Goal: Task Accomplishment & Management: Manage account settings

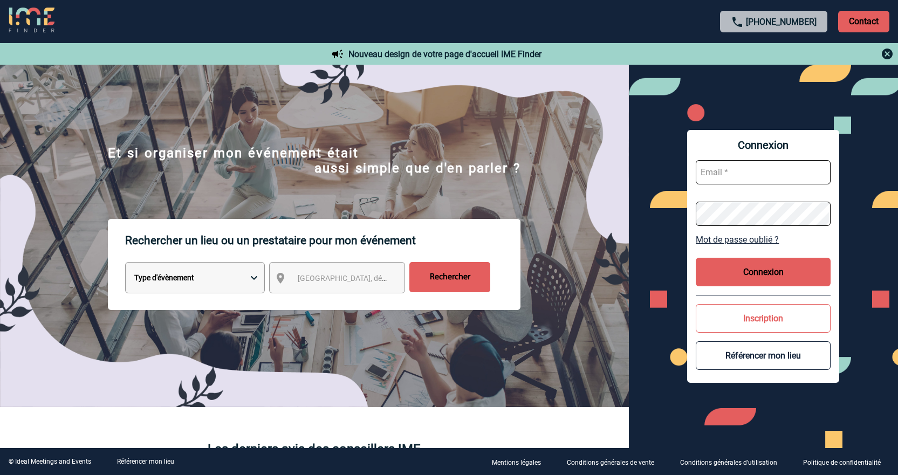
type input "cmilazzo@ime-groupe.com"
click at [792, 273] on button "Connexion" at bounding box center [763, 272] width 135 height 29
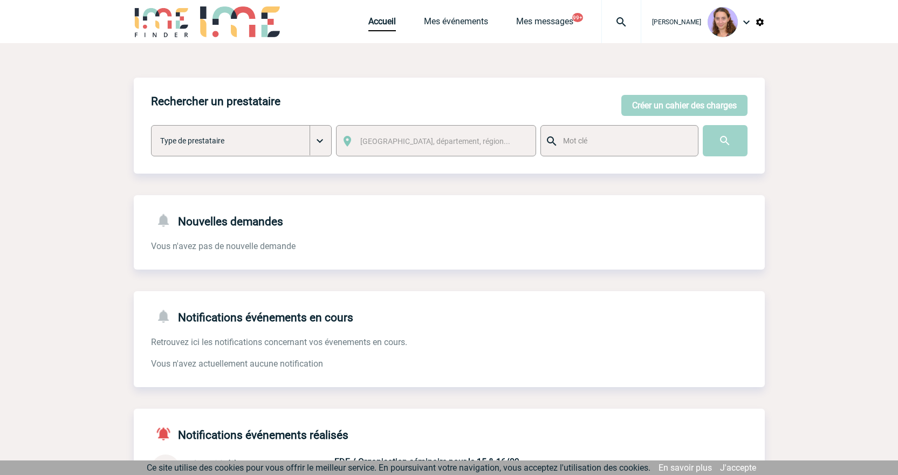
click at [610, 24] on img at bounding box center [621, 22] width 39 height 13
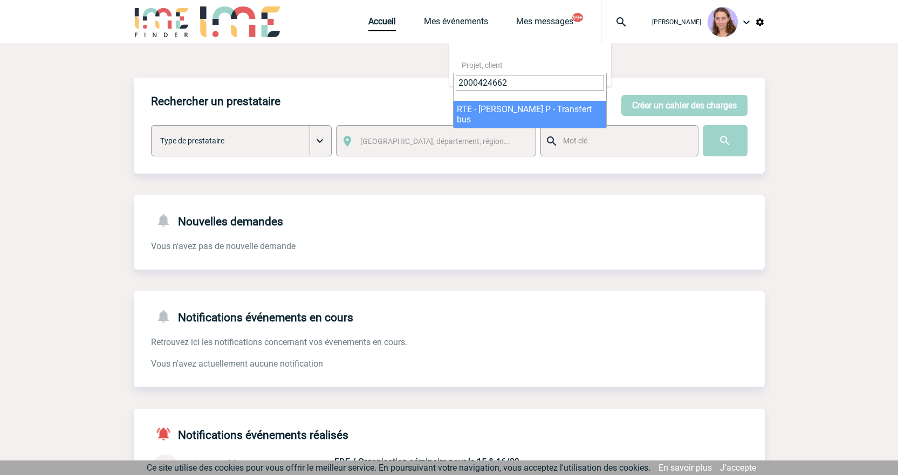
type input "2000424662"
select select "24163"
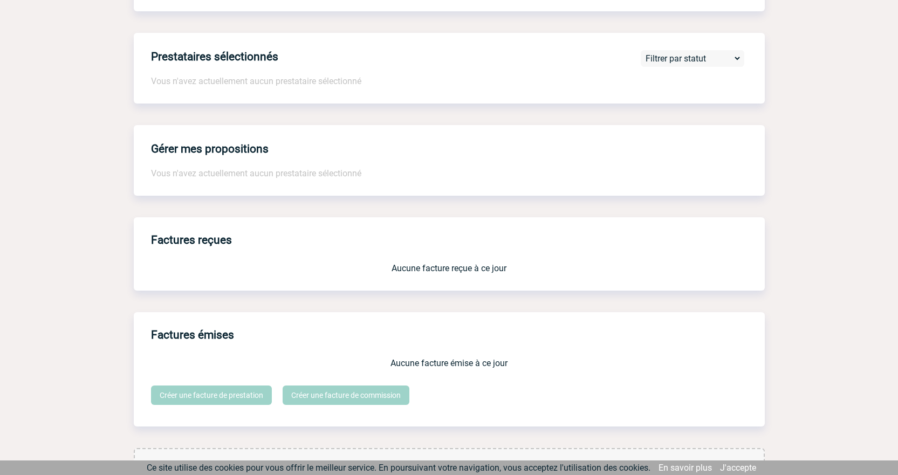
scroll to position [808, 0]
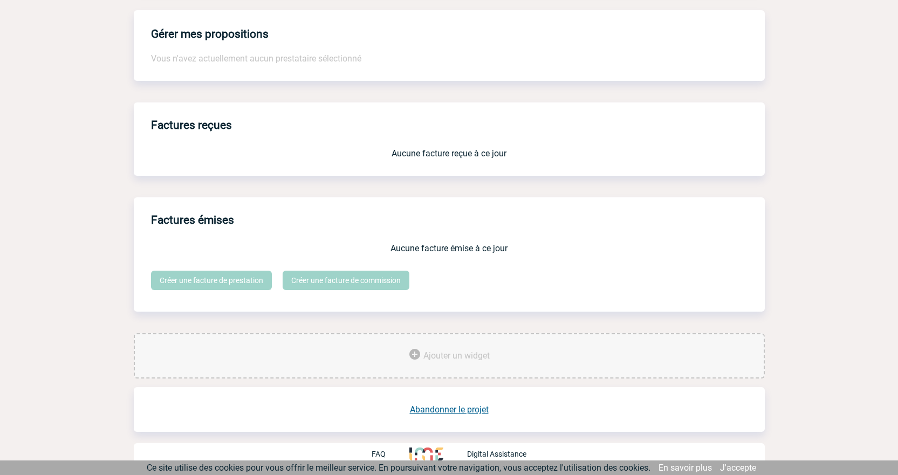
click at [462, 408] on link "Abandonner le projet" at bounding box center [449, 409] width 79 height 10
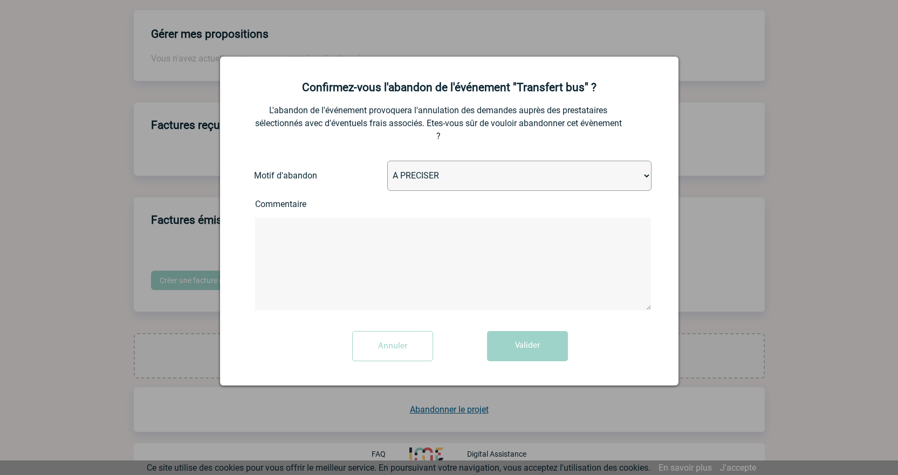
click at [392, 179] on select "A PRECISER Projet annulé Projet reporté Evénement organisé en interne A fait ap…" at bounding box center [519, 176] width 264 height 30
select select "ABANDON_PROJET_10"
click at [387, 161] on select "A PRECISER Projet annulé Projet reporté Evénement organisé en interne A fait ap…" at bounding box center [519, 176] width 264 height 30
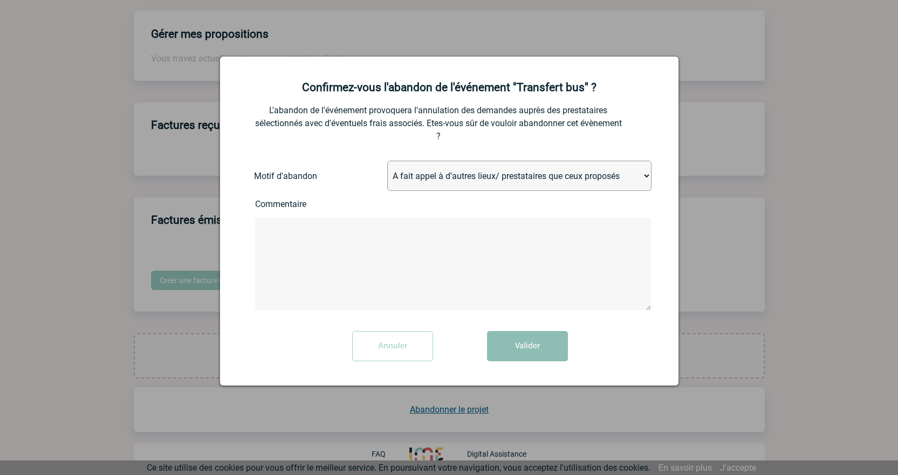
click at [508, 344] on button "Valider" at bounding box center [527, 346] width 81 height 30
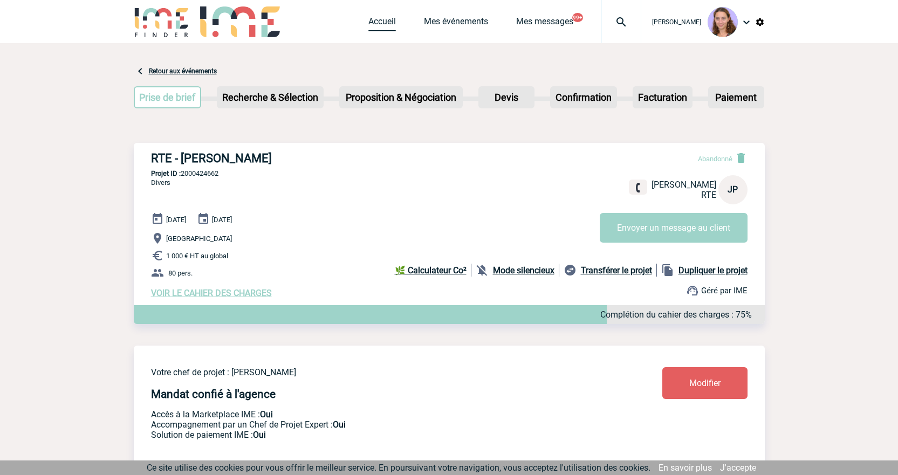
click at [381, 18] on link "Accueil" at bounding box center [382, 23] width 28 height 15
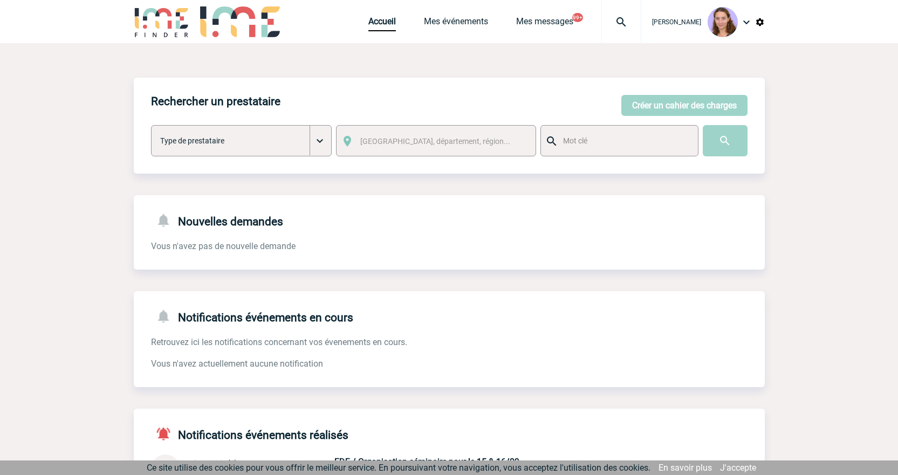
click at [684, 116] on div "Rechercher un prestataire Créer un cahier des charges Créer un cahier des charg…" at bounding box center [449, 126] width 631 height 96
click at [678, 109] on button "Créer un cahier des charges" at bounding box center [684, 105] width 126 height 21
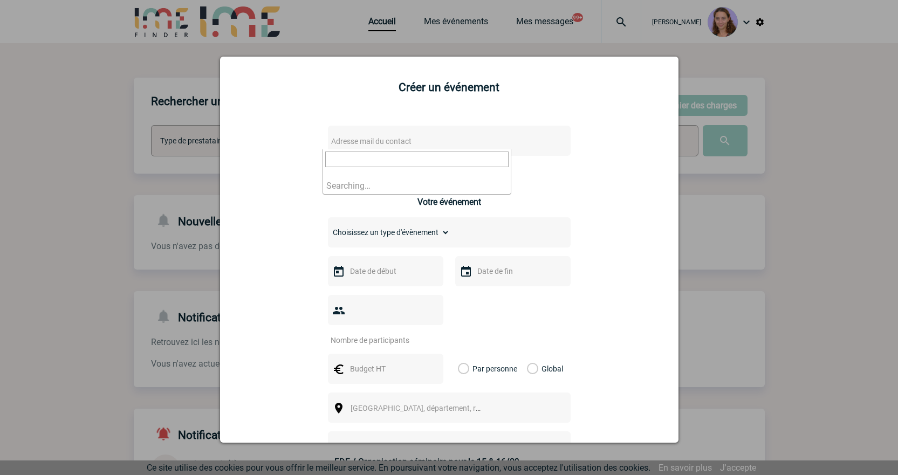
click at [361, 147] on span "Adresse mail du contact" at bounding box center [421, 141] width 189 height 15
paste input "Blanchard, Anne <anne.blanchard@philips.com>"
drag, startPoint x: 389, startPoint y: 161, endPoint x: 294, endPoint y: 149, distance: 96.1
click at [294, 149] on body "Claudia MILAZZO Accueil Mes événements 99+ 99+" at bounding box center [449, 333] width 898 height 667
click at [477, 157] on input "anne.blanchard@philips.com>" at bounding box center [416, 160] width 183 height 16
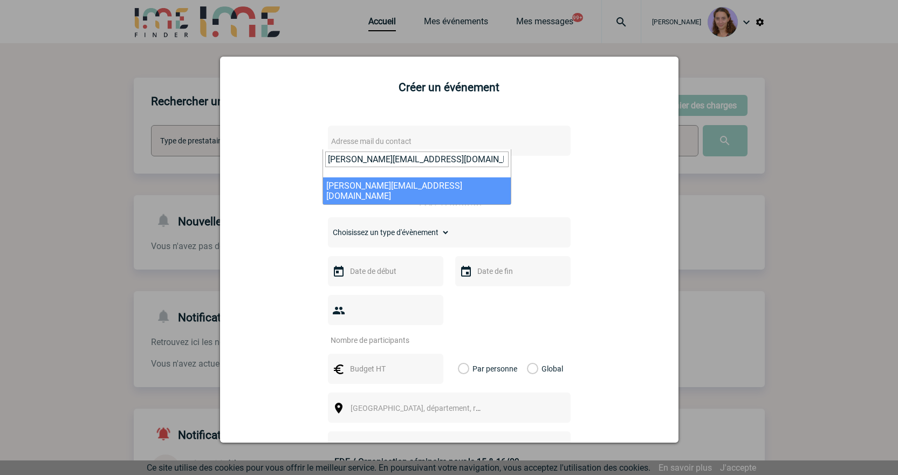
type input "anne.blanchard@philips.com"
select select "106715"
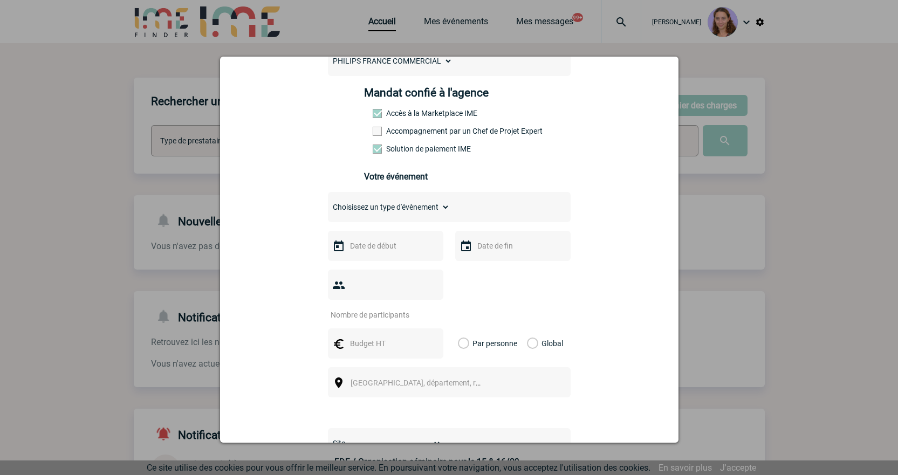
scroll to position [162, 0]
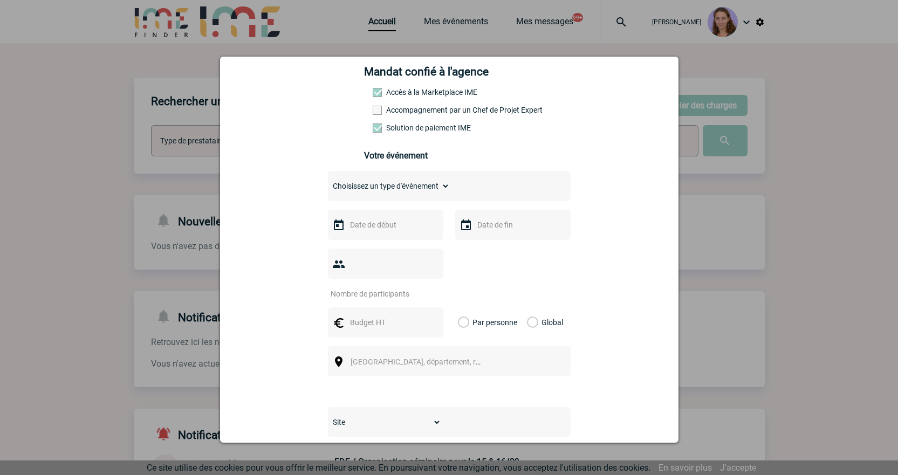
click at [372, 182] on select "Choisissez un type d'évènement Séminaire avec nuitée Séminaire sans nuitée Repa…" at bounding box center [389, 186] width 122 height 15
select select "3"
click at [328, 181] on select "Choisissez un type d'évènement Séminaire avec nuitée Séminaire sans nuitée Repa…" at bounding box center [389, 186] width 122 height 15
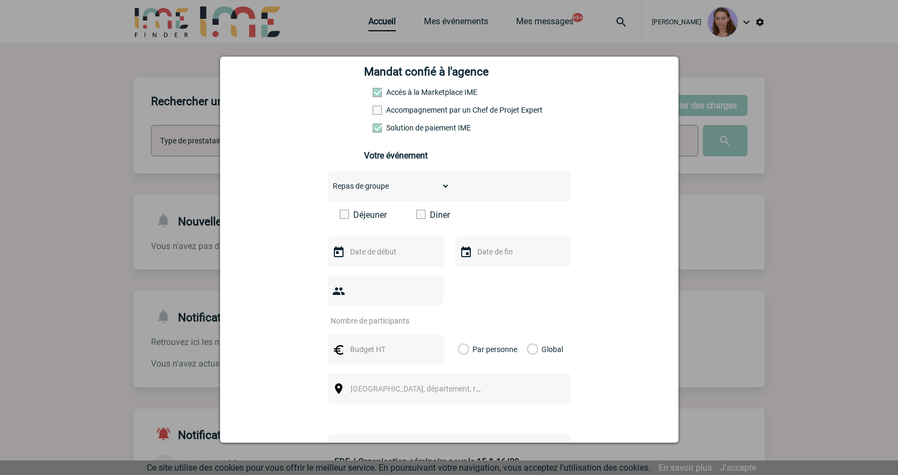
click at [416, 215] on span at bounding box center [420, 214] width 9 height 9
click at [0, 0] on input "Diner" at bounding box center [0, 0] width 0 height 0
click at [399, 245] on div at bounding box center [385, 252] width 115 height 30
click at [399, 253] on input "text" at bounding box center [384, 252] width 74 height 14
click at [491, 275] on link "Suivant" at bounding box center [483, 273] width 17 height 17
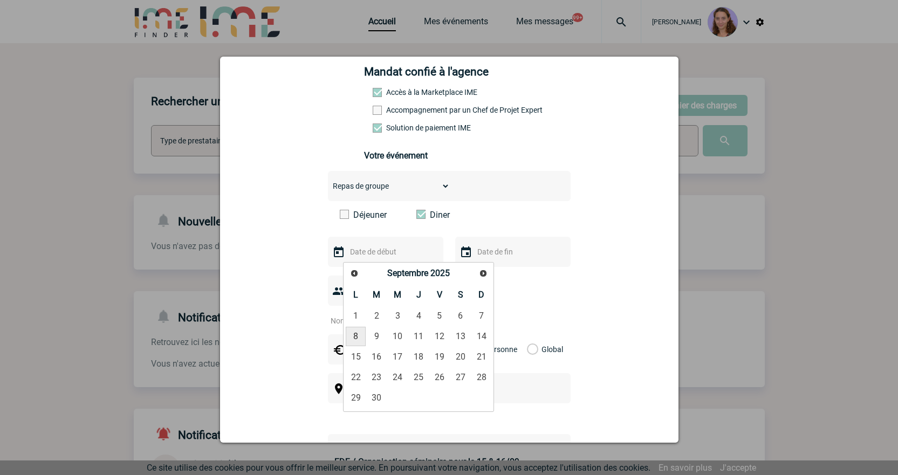
click at [361, 335] on link "8" at bounding box center [356, 336] width 20 height 19
type input "08-09-2025"
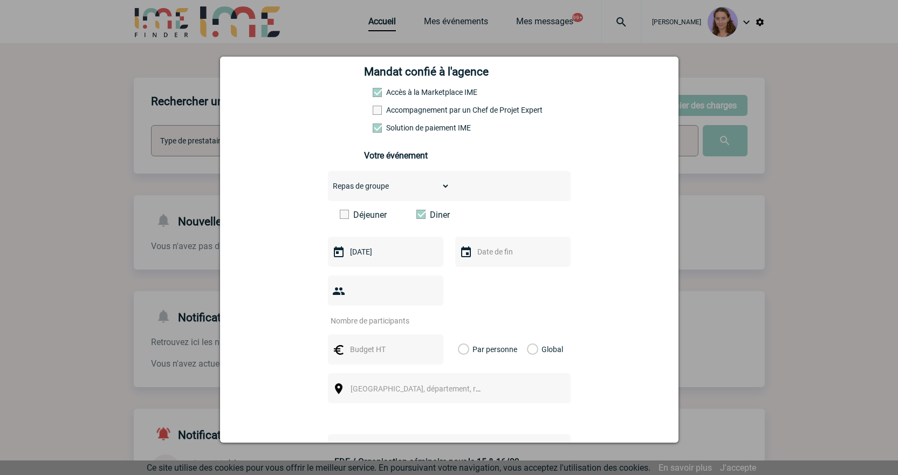
click at [353, 314] on input "number" at bounding box center [378, 321] width 101 height 14
type input "25"
click at [373, 342] on input "text" at bounding box center [384, 349] width 74 height 14
type input "1750"
click at [530, 334] on label "Global" at bounding box center [530, 349] width 7 height 30
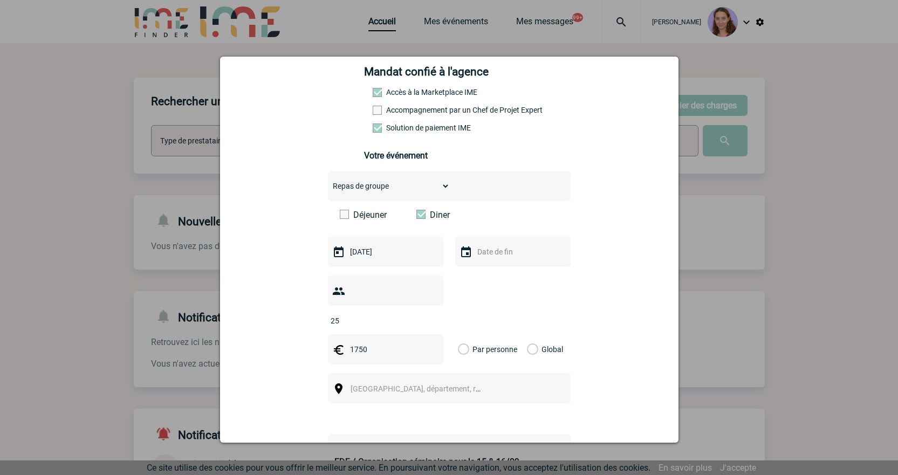
click at [0, 0] on input "Global" at bounding box center [0, 0] width 0 height 0
click at [472, 381] on span "Ville, département, région..." at bounding box center [420, 388] width 148 height 15
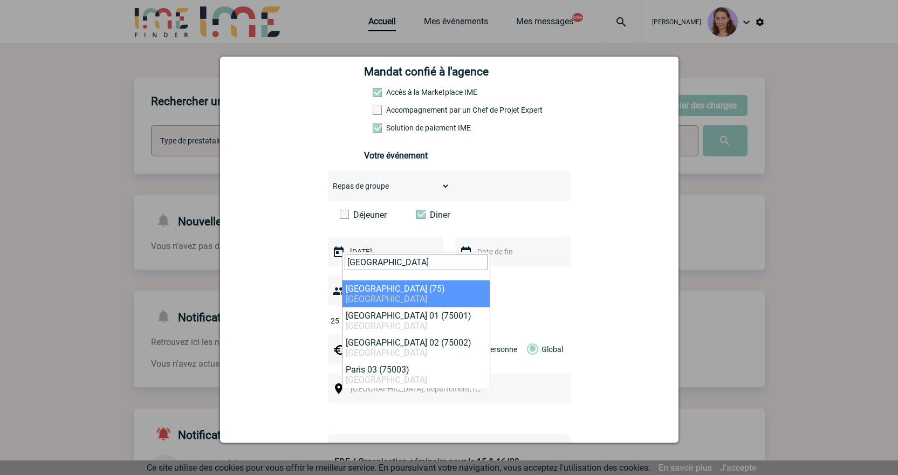
type input "Paris"
select select "3"
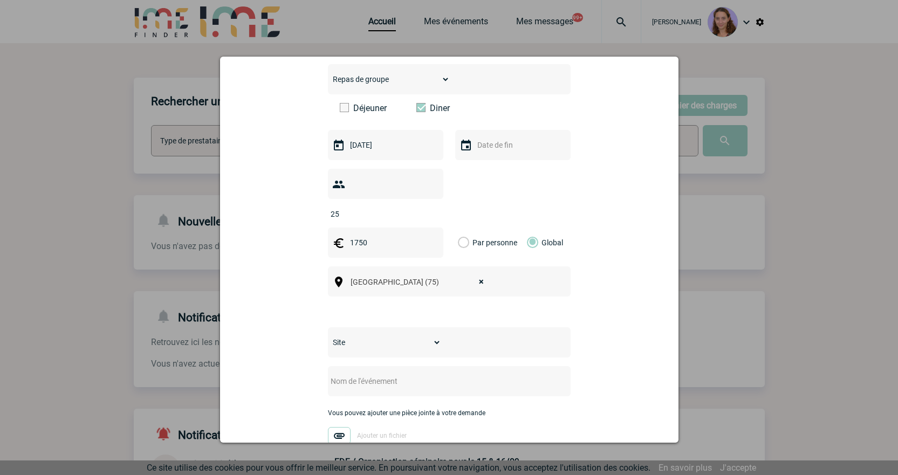
scroll to position [270, 0]
drag, startPoint x: 361, startPoint y: 323, endPoint x: 360, endPoint y: 329, distance: 6.0
click at [361, 334] on select "Site HEALTH SYSTEMS PHILIPS PERSONAL HEALTH" at bounding box center [384, 341] width 113 height 15
select select "30"
click at [328, 334] on select "Site HEALTH SYSTEMS PHILIPS PERSONAL HEALTH" at bounding box center [384, 341] width 113 height 15
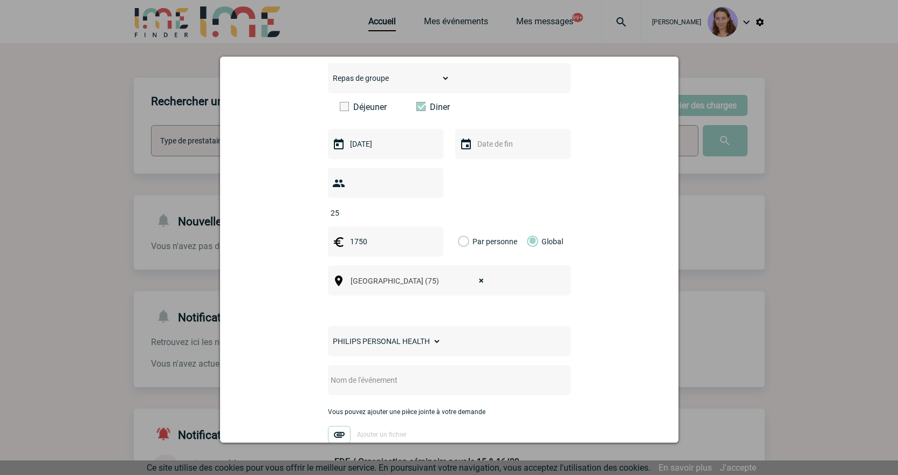
click at [352, 373] on input "text" at bounding box center [435, 380] width 214 height 14
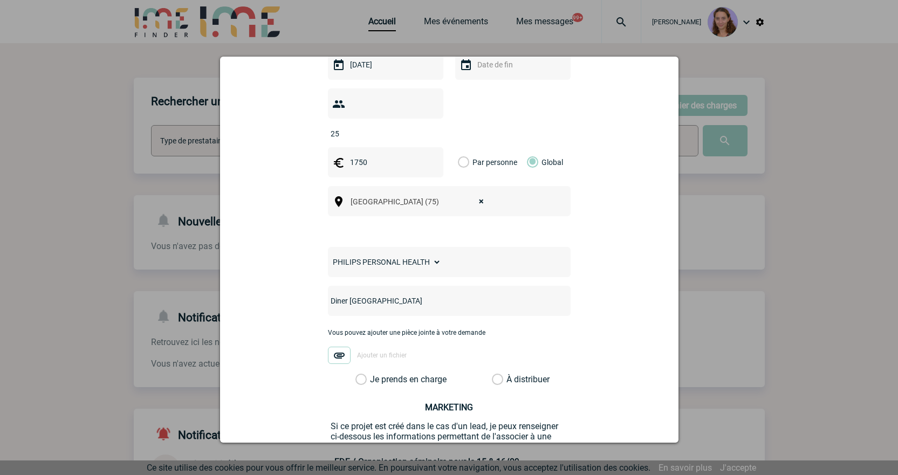
scroll to position [377, 0]
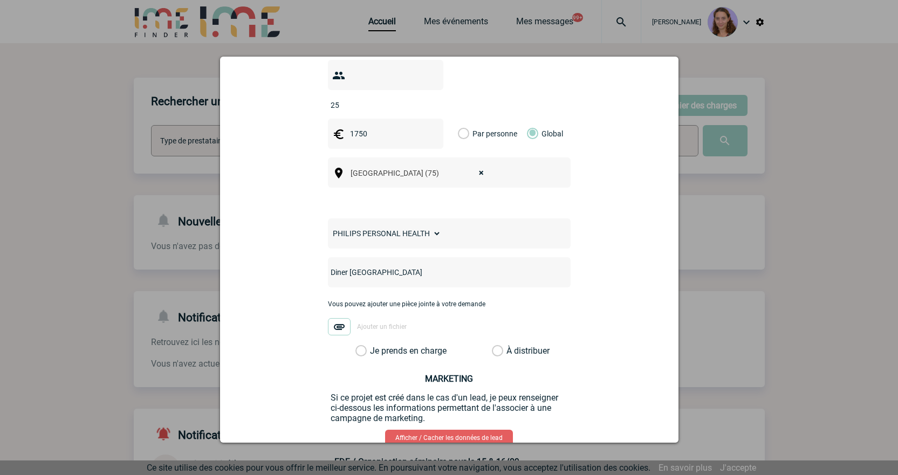
type input "Diner Paris"
click at [489, 346] on div "À distribuer" at bounding box center [518, 351] width 58 height 11
click at [492, 346] on label "À distribuer" at bounding box center [497, 351] width 11 height 11
click at [0, 0] on input "À distribuer" at bounding box center [0, 0] width 0 height 0
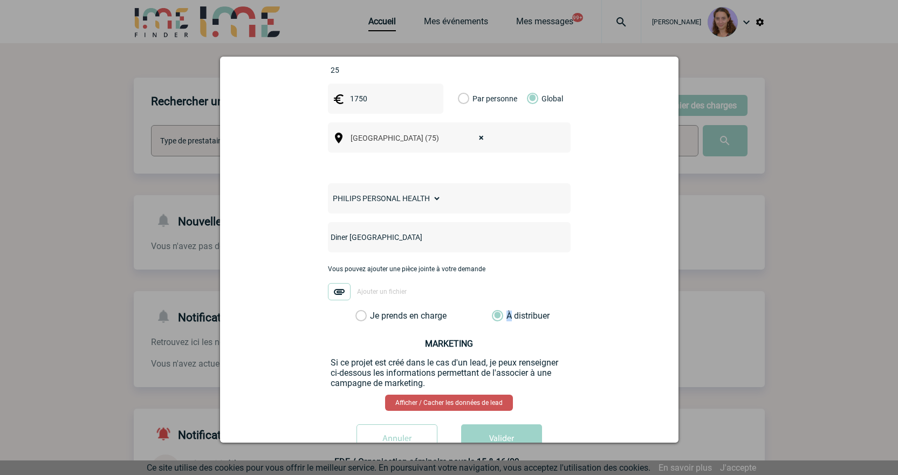
scroll to position [431, 0]
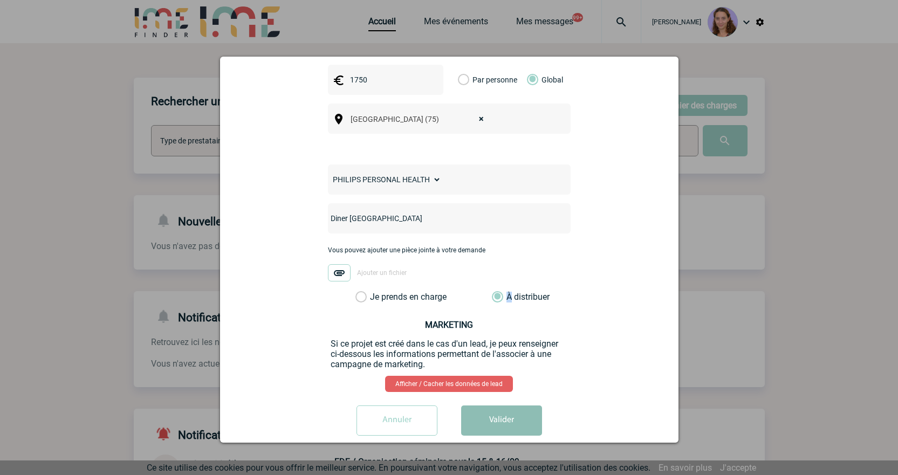
click at [510, 406] on button "Valider" at bounding box center [501, 421] width 81 height 30
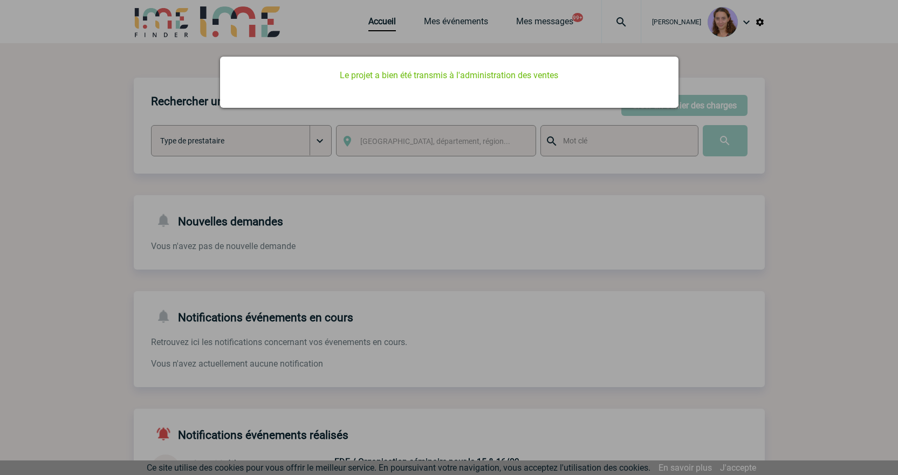
scroll to position [0, 0]
click at [447, 30] on div at bounding box center [449, 237] width 898 height 475
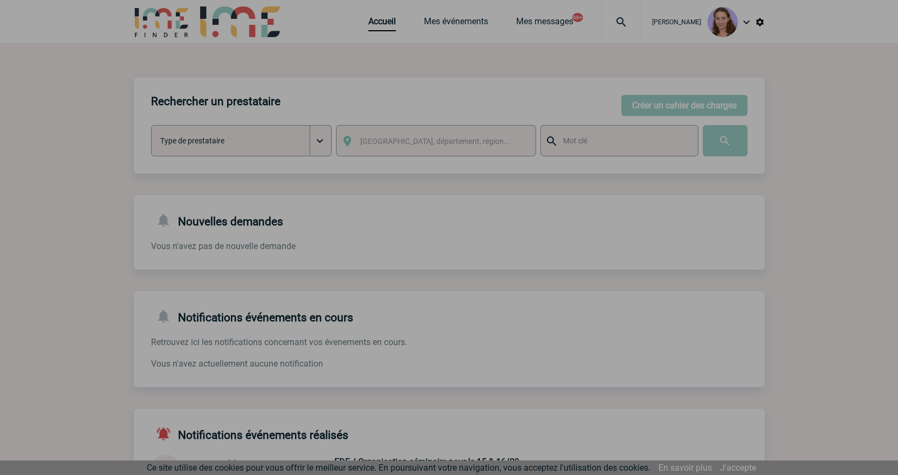
click at [370, 29] on div at bounding box center [449, 237] width 898 height 475
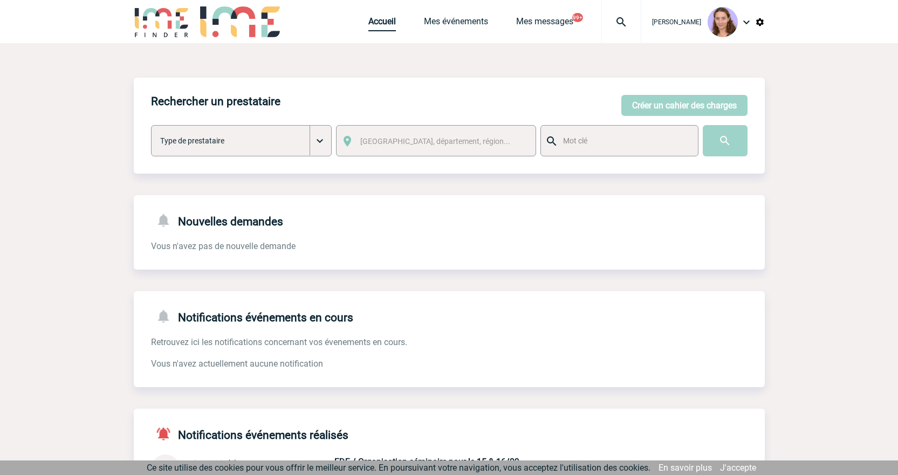
click at [379, 18] on link "Accueil" at bounding box center [382, 23] width 28 height 15
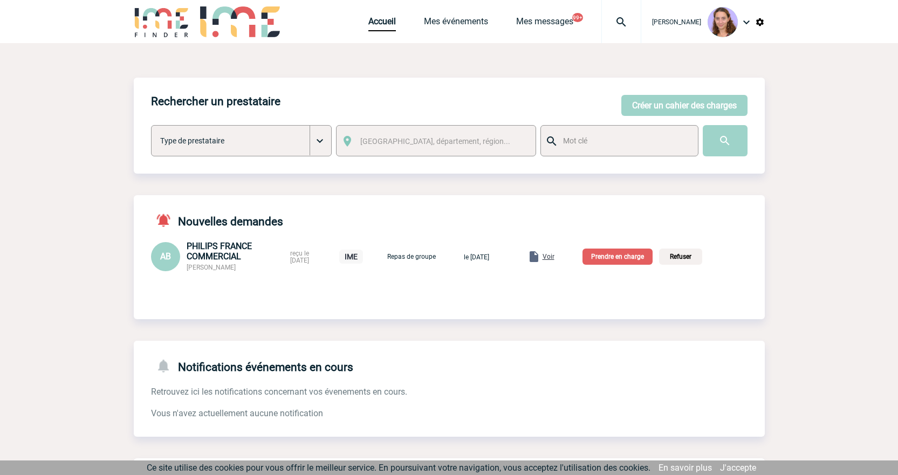
click at [554, 258] on span "Voir" at bounding box center [549, 257] width 12 height 8
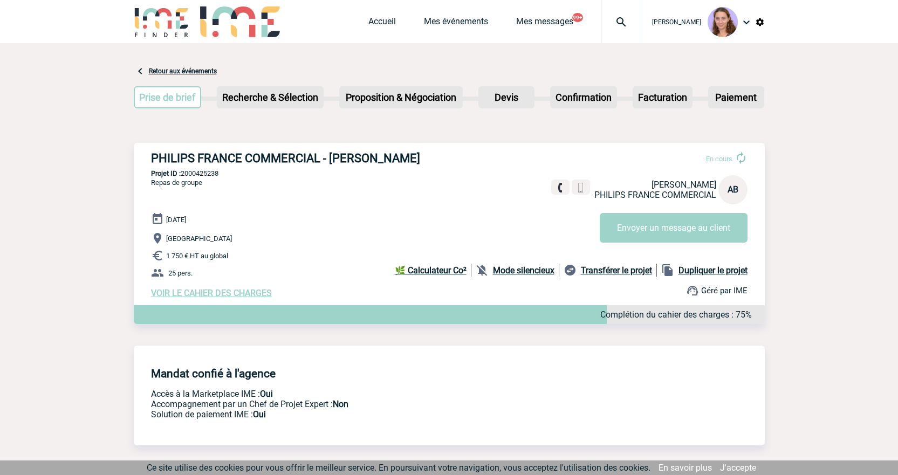
click at [202, 177] on p "Projet ID : 2000425238" at bounding box center [449, 173] width 631 height 8
copy p "2000425238"
click at [379, 17] on link "Accueil" at bounding box center [382, 23] width 28 height 15
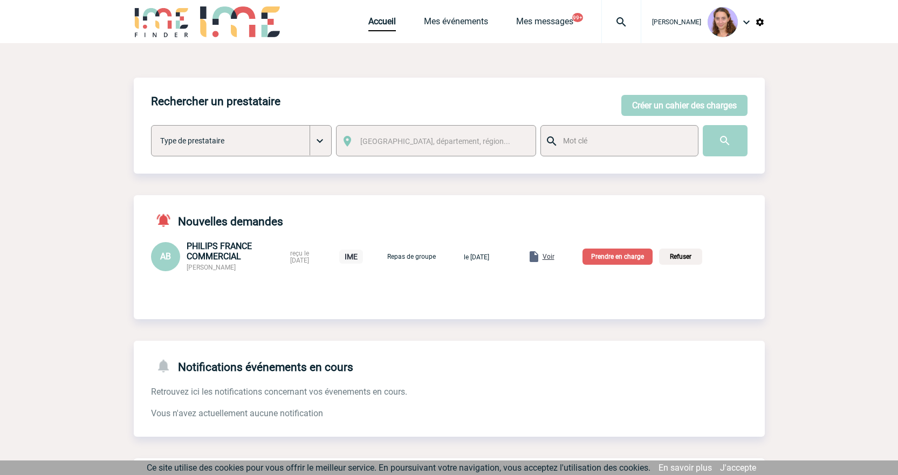
click at [644, 252] on p "Prendre en charge" at bounding box center [617, 257] width 70 height 16
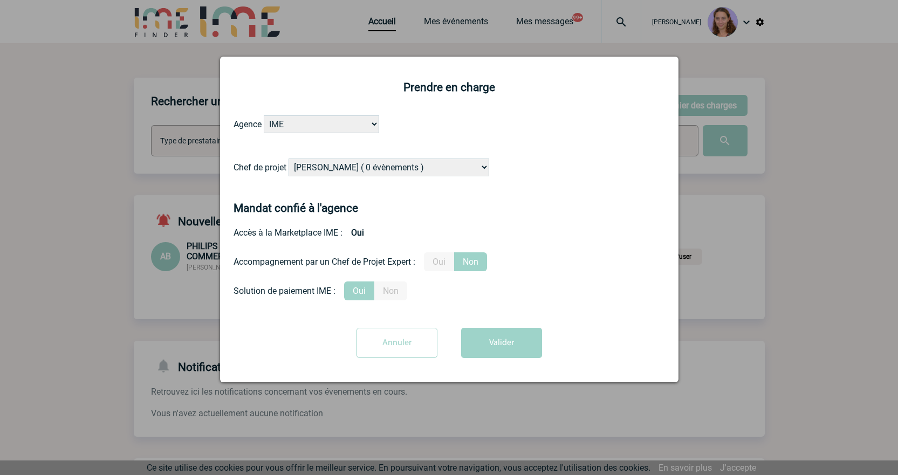
click at [303, 174] on select "Alizée VERLAGUET ( 0 évènements ) Anne GIRAUD ( 1196 évènements ) Anne-François…" at bounding box center [389, 168] width 201 height 18
select select "132114"
click at [289, 159] on select "Alizée VERLAGUET ( 0 évènements ) Anne GIRAUD ( 1196 évènements ) Anne-François…" at bounding box center [389, 168] width 201 height 18
click at [524, 347] on button "Valider" at bounding box center [501, 343] width 81 height 30
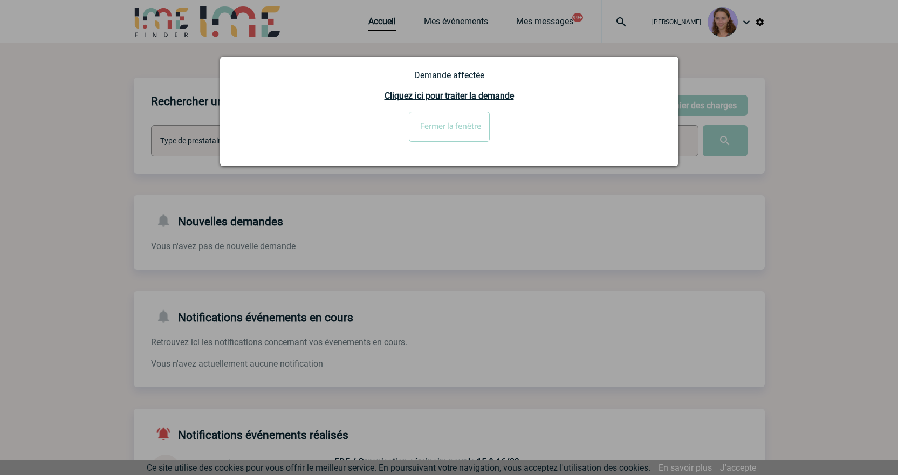
click at [464, 124] on input "Fermer la fenêtre" at bounding box center [449, 127] width 81 height 30
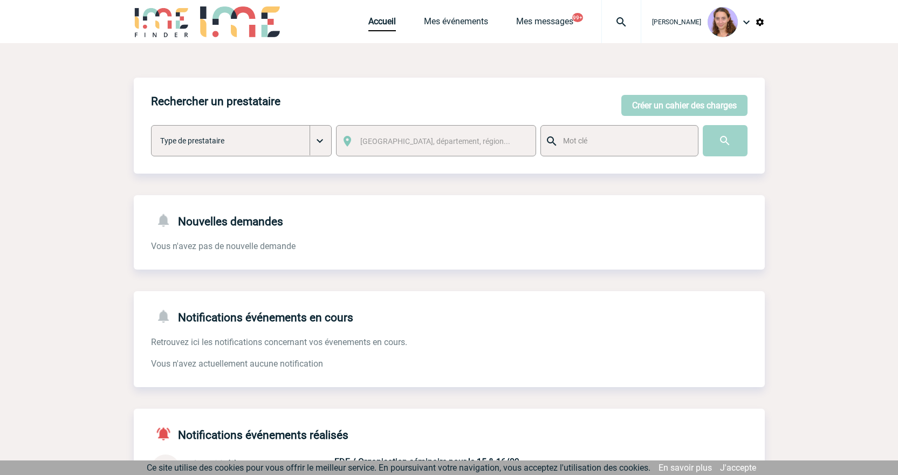
click at [758, 24] on img at bounding box center [760, 22] width 10 height 10
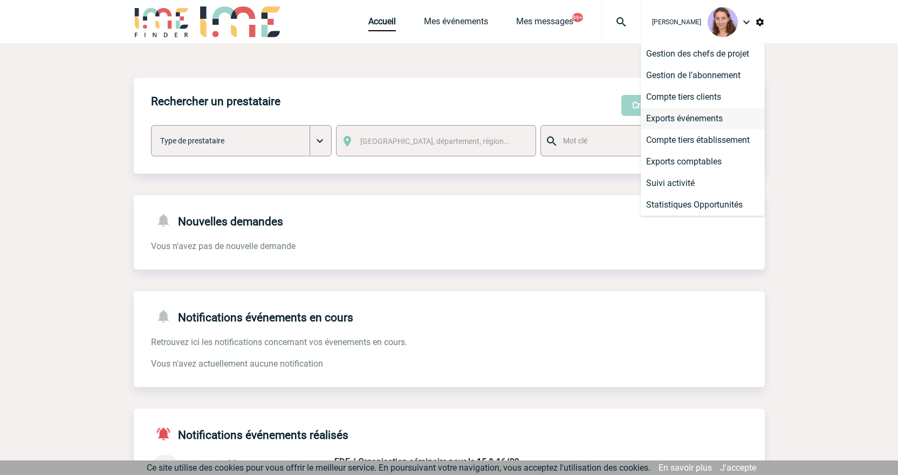
click at [702, 119] on li "Exports événements" at bounding box center [703, 119] width 124 height 22
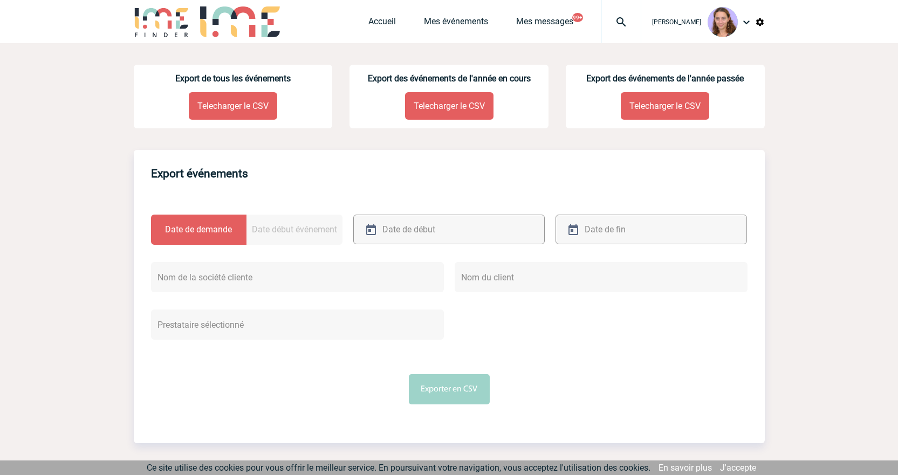
click at [250, 102] on p "Telecharger le CSV" at bounding box center [233, 106] width 88 height 28
click at [610, 29] on div at bounding box center [621, 21] width 40 height 43
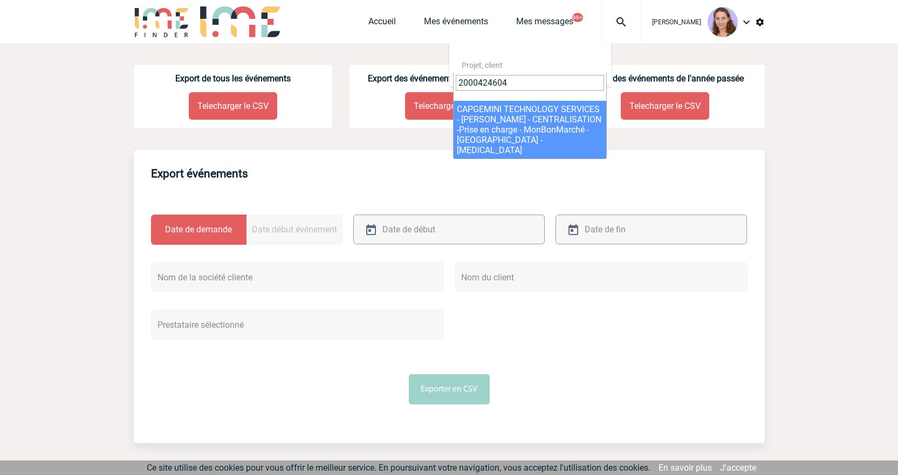
type input "2000424604"
select select "24105"
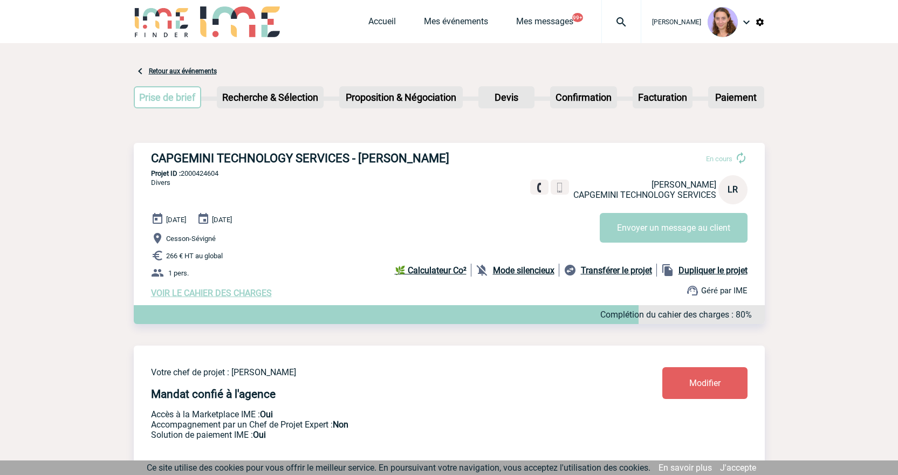
click at [221, 293] on span "VOIR LE CAHIER DES CHARGES" at bounding box center [211, 293] width 121 height 10
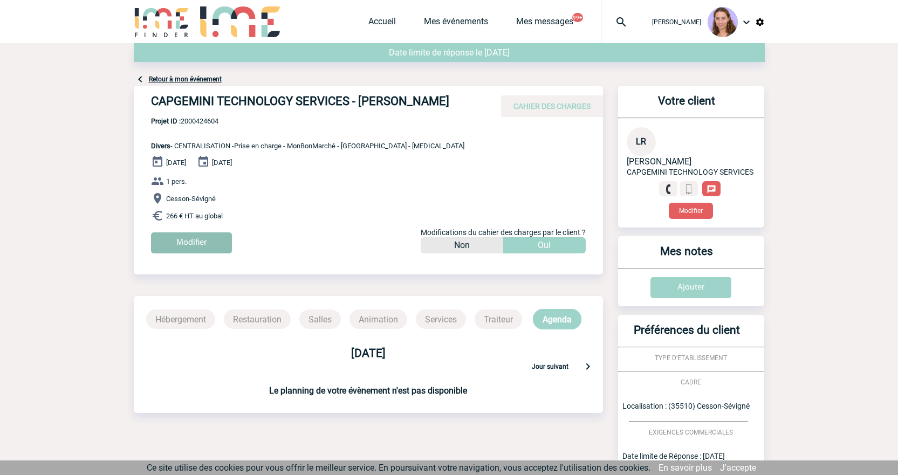
click at [203, 234] on input "Modifier" at bounding box center [191, 242] width 81 height 21
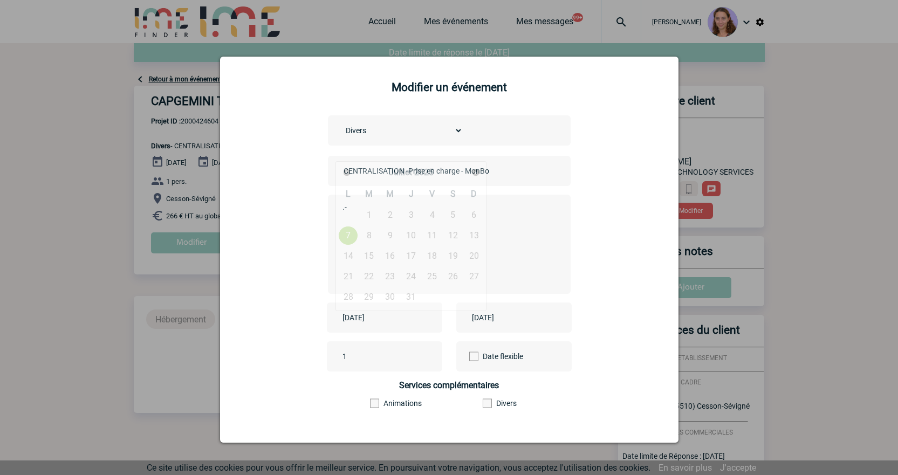
click at [380, 323] on input "2025-07-07" at bounding box center [377, 318] width 74 height 14
click at [477, 174] on span "Suivant" at bounding box center [475, 172] width 9 height 9
click at [353, 297] on link "29" at bounding box center [348, 296] width 20 height 19
type input "2025-09-29"
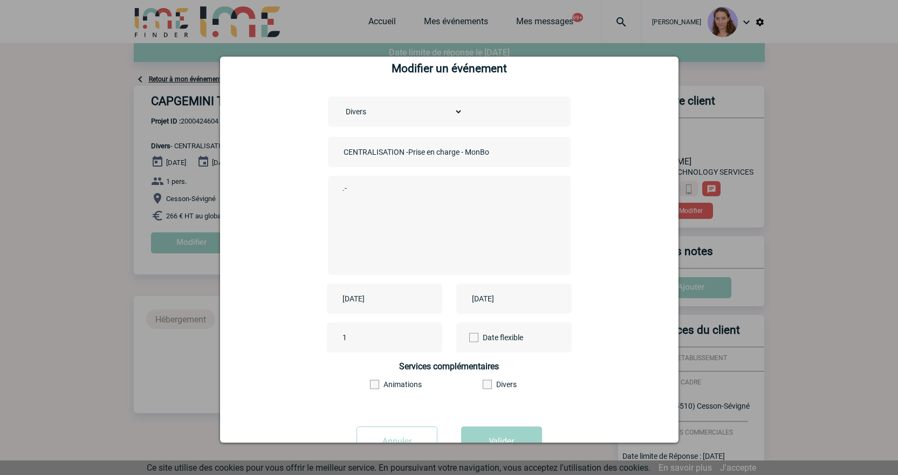
scroll to position [58, 0]
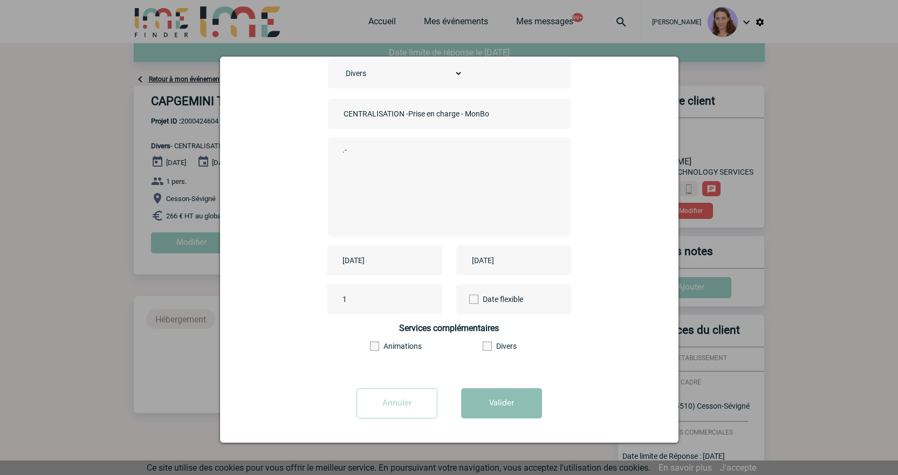
click at [492, 402] on button "Valider" at bounding box center [501, 403] width 81 height 30
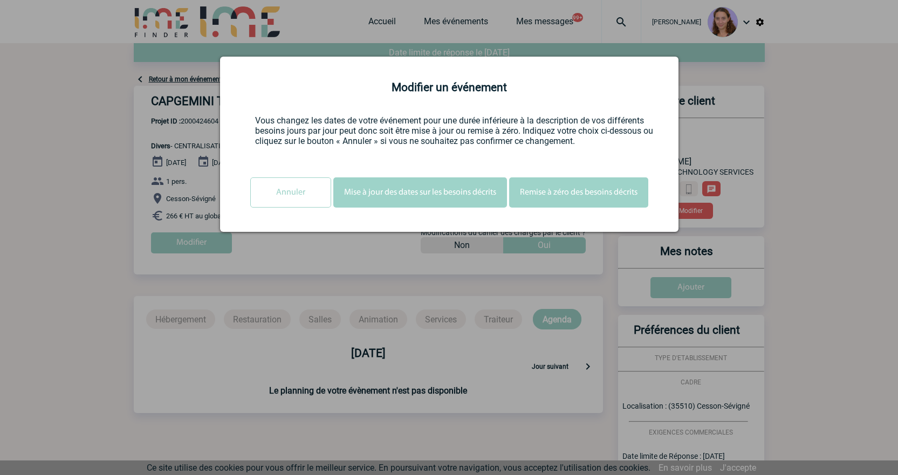
scroll to position [0, 0]
click at [459, 202] on button "Mise à jour des dates sur les besoins décrits" at bounding box center [420, 192] width 174 height 30
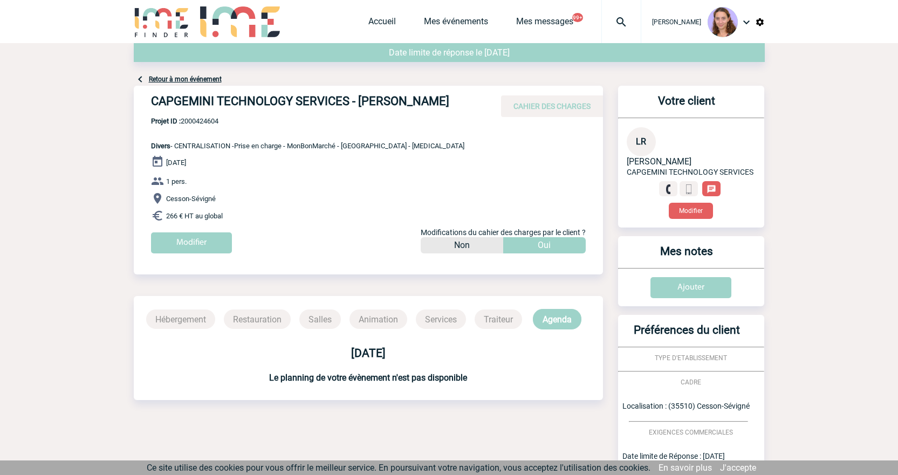
click at [761, 21] on img at bounding box center [760, 22] width 10 height 10
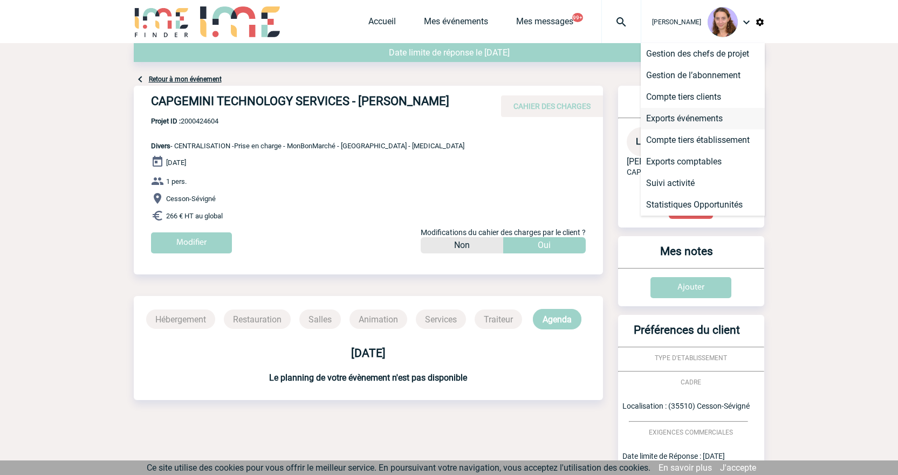
click at [684, 116] on li "Exports événements" at bounding box center [703, 119] width 124 height 22
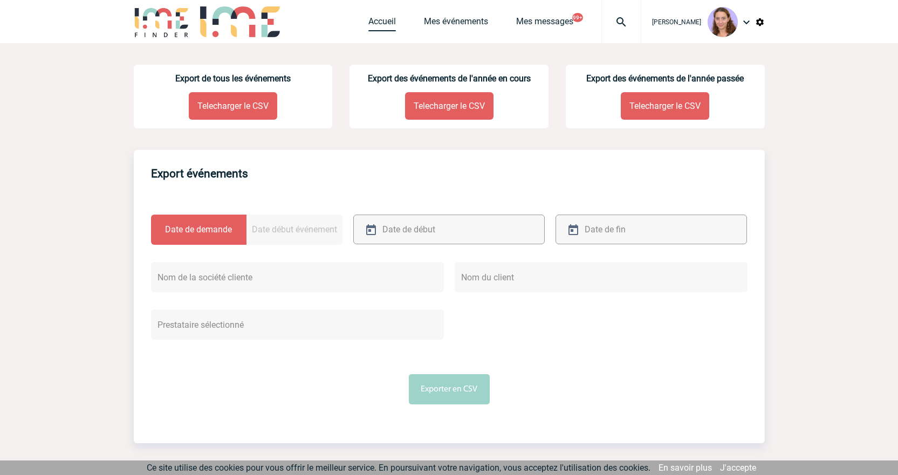
click at [373, 19] on link "Accueil" at bounding box center [382, 23] width 28 height 15
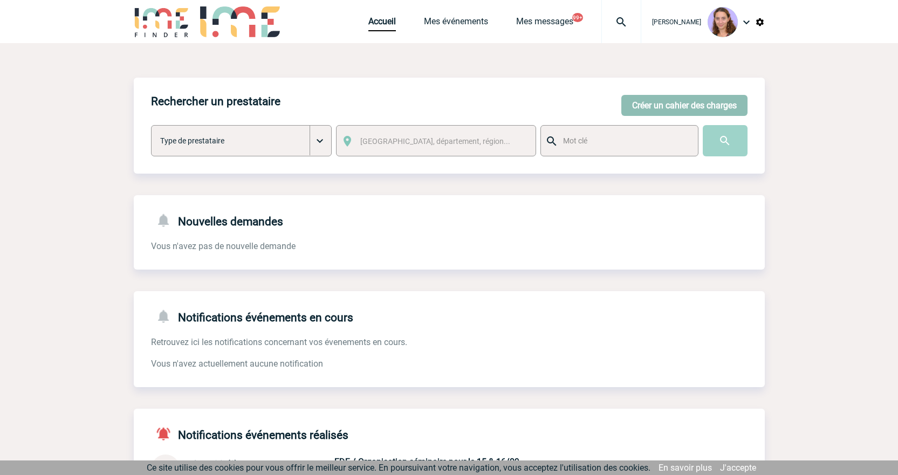
click at [699, 108] on button "Créer un cahier des charges" at bounding box center [684, 105] width 126 height 21
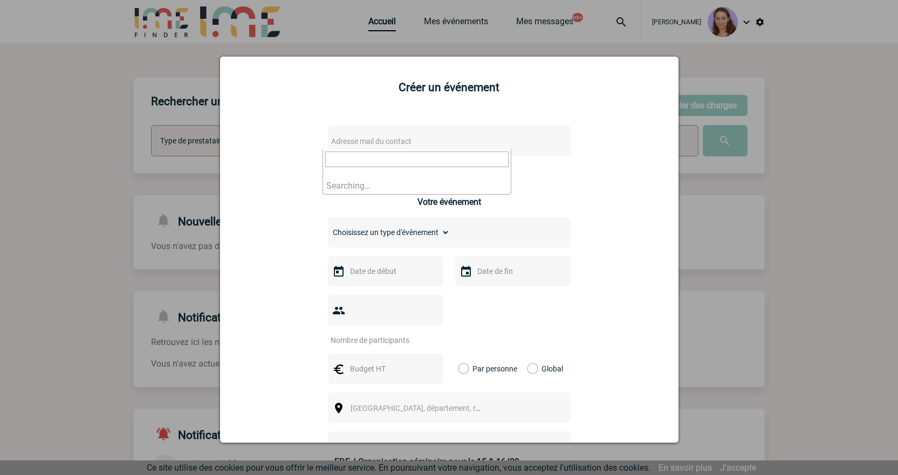
click at [360, 145] on span "Adresse mail du contact" at bounding box center [371, 141] width 80 height 9
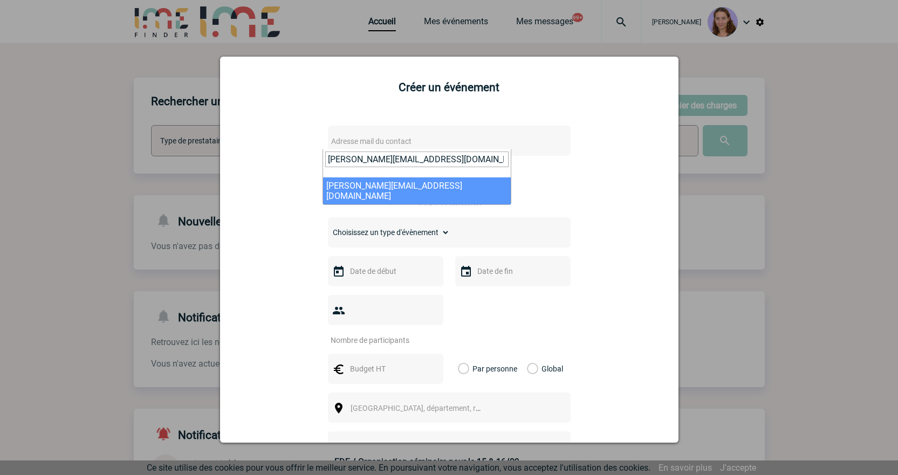
type input "Muriel.Francou@sanofi.com"
select select "113188"
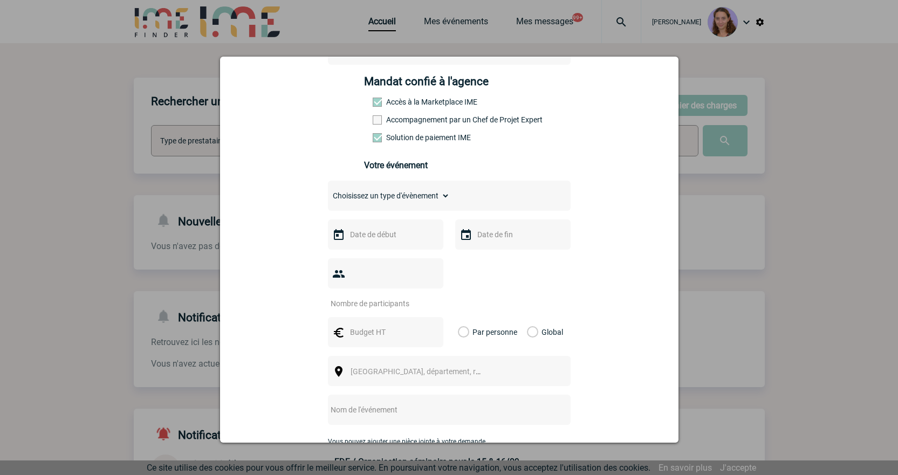
scroll to position [162, 0]
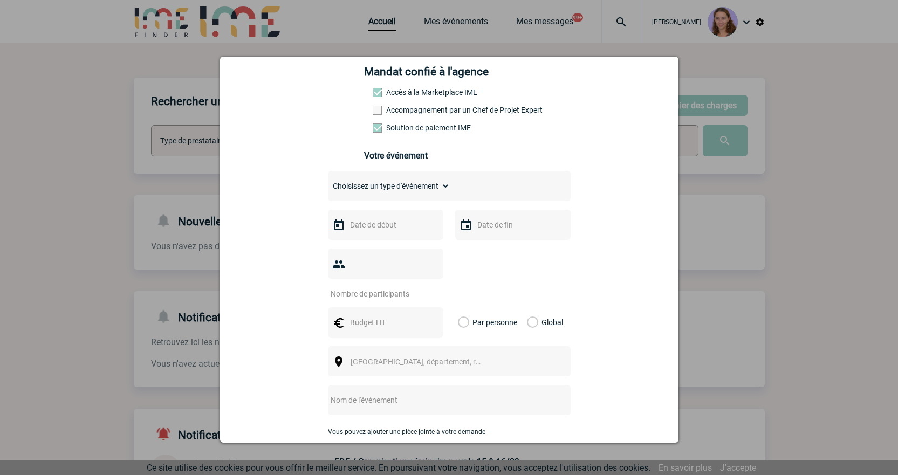
click at [397, 190] on select "Choisissez un type d'évènement Séminaire avec nuitée Séminaire sans nuitée Repa…" at bounding box center [389, 186] width 122 height 15
select select "1"
click at [328, 181] on select "Choisissez un type d'évènement Séminaire avec nuitée Séminaire sans nuitée Repa…" at bounding box center [389, 186] width 122 height 15
click at [373, 229] on input "text" at bounding box center [384, 225] width 74 height 14
click at [481, 250] on span "Suivant" at bounding box center [483, 246] width 9 height 9
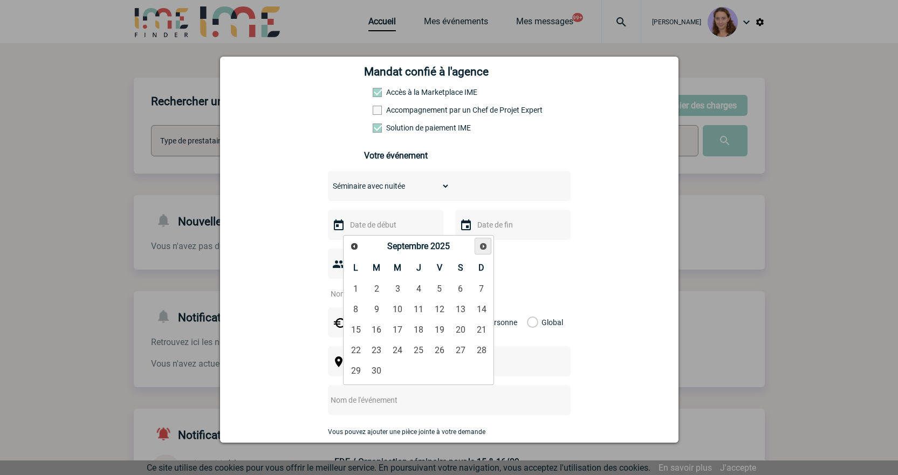
click at [481, 250] on span "Suivant" at bounding box center [483, 246] width 9 height 9
click at [441, 307] on link "12" at bounding box center [440, 309] width 20 height 19
type input "12-12-2025"
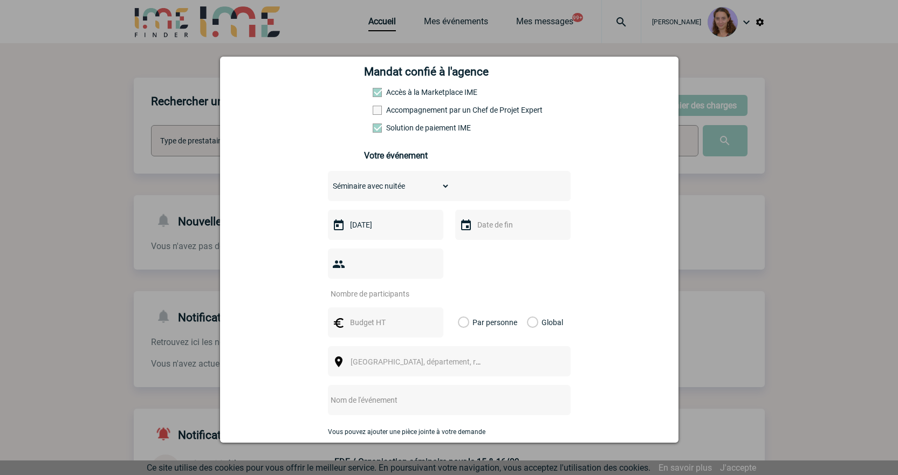
click at [361, 287] on input "number" at bounding box center [378, 294] width 101 height 14
type input "48"
click at [357, 315] on input "text" at bounding box center [384, 322] width 74 height 14
type input "7000"
click at [527, 309] on label "Global" at bounding box center [530, 322] width 7 height 30
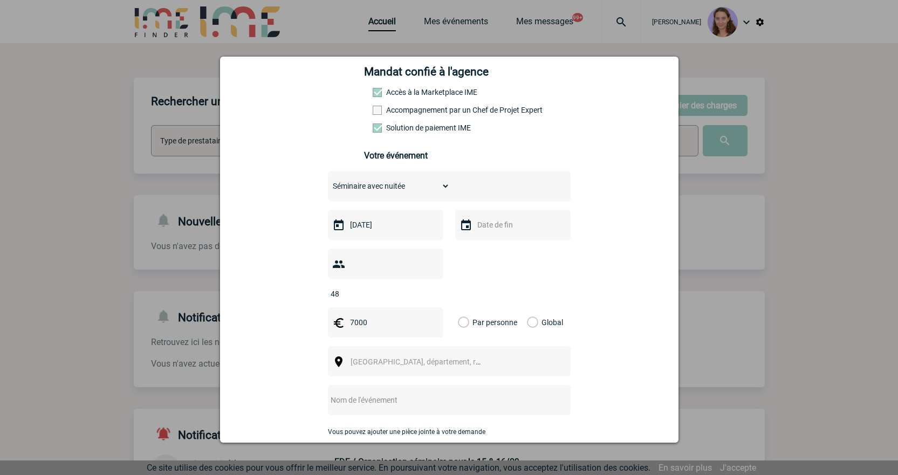
click at [0, 0] on input "Global" at bounding box center [0, 0] width 0 height 0
click at [475, 346] on div "Ville, département, région..." at bounding box center [449, 361] width 243 height 30
click at [398, 354] on div "Ville, département, région..." at bounding box center [449, 361] width 243 height 30
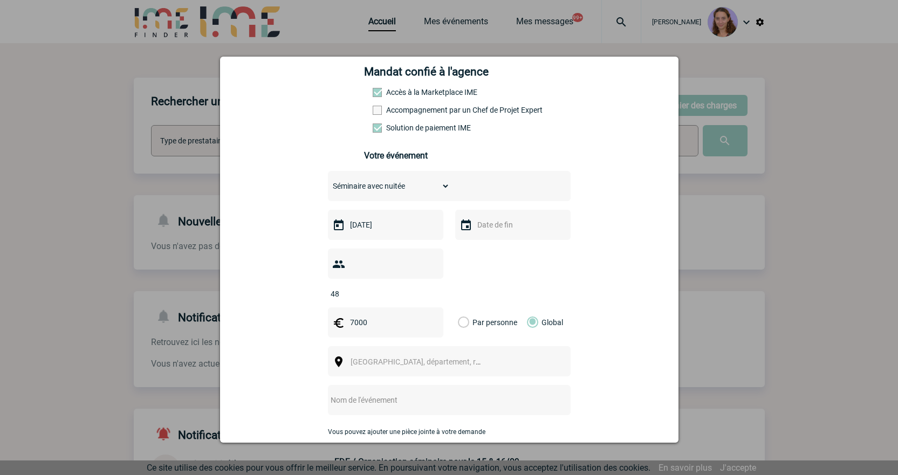
click at [368, 358] on span "Ville, département, région..." at bounding box center [426, 362] width 150 height 9
click at [368, 365] on input "Lyion" at bounding box center [416, 362] width 143 height 16
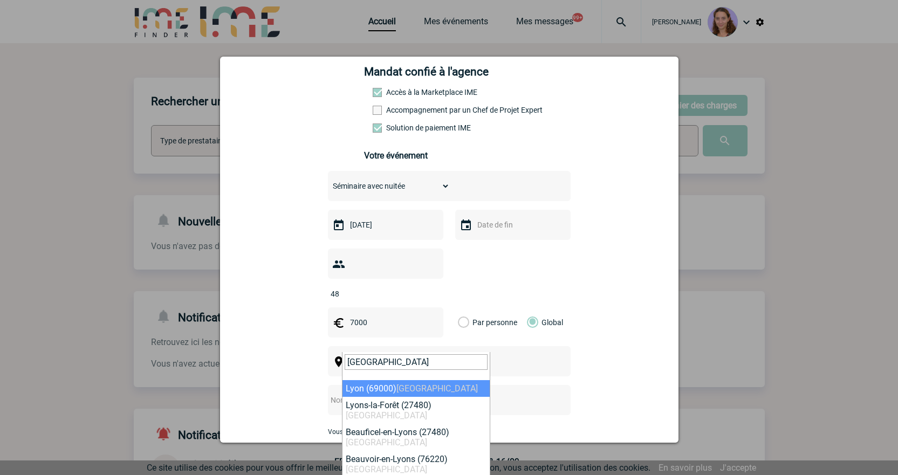
type input "[GEOGRAPHIC_DATA]"
select select "36544"
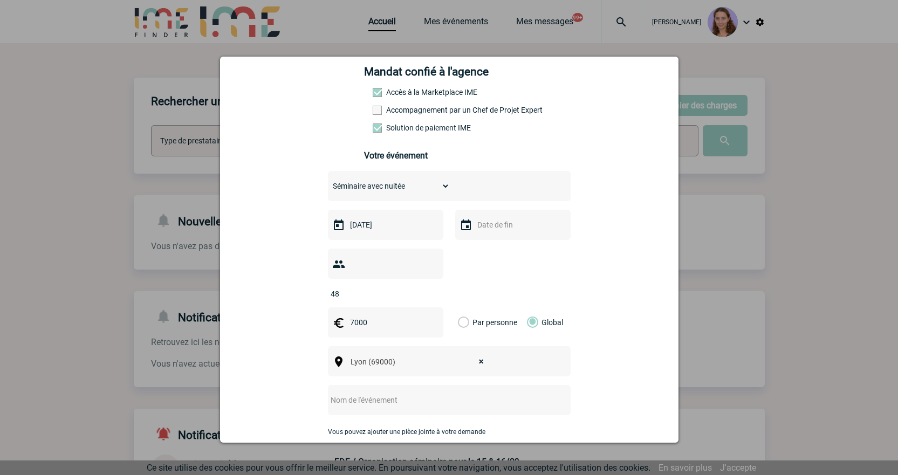
click at [386, 393] on input "text" at bounding box center [435, 400] width 214 height 14
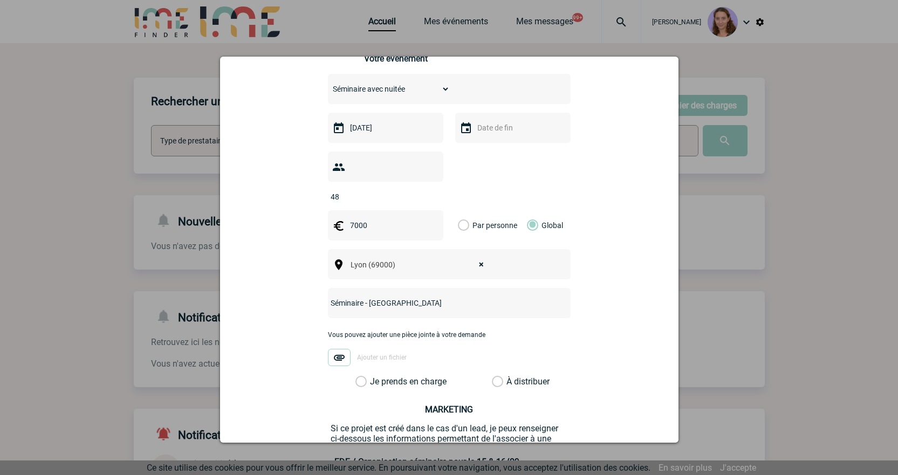
scroll to position [270, 0]
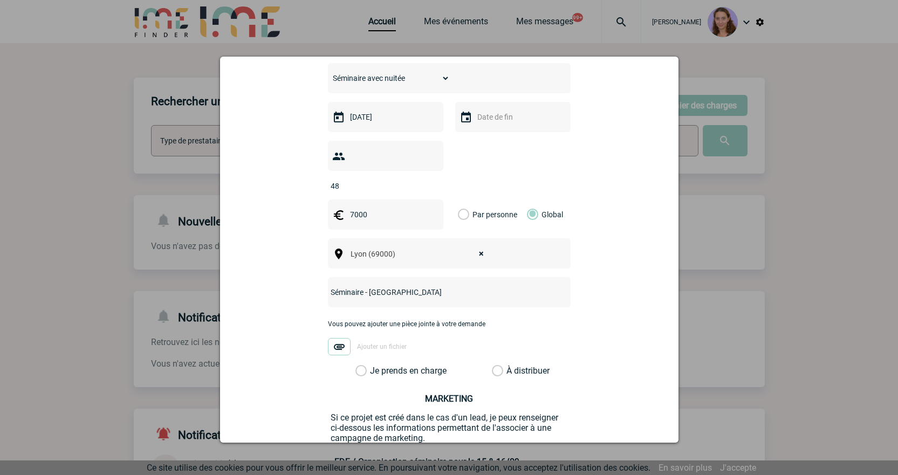
type input "Séminaire - Villa Etoilée"
click at [498, 366] on label "À distribuer" at bounding box center [497, 371] width 11 height 11
click at [0, 0] on input "À distribuer" at bounding box center [0, 0] width 0 height 0
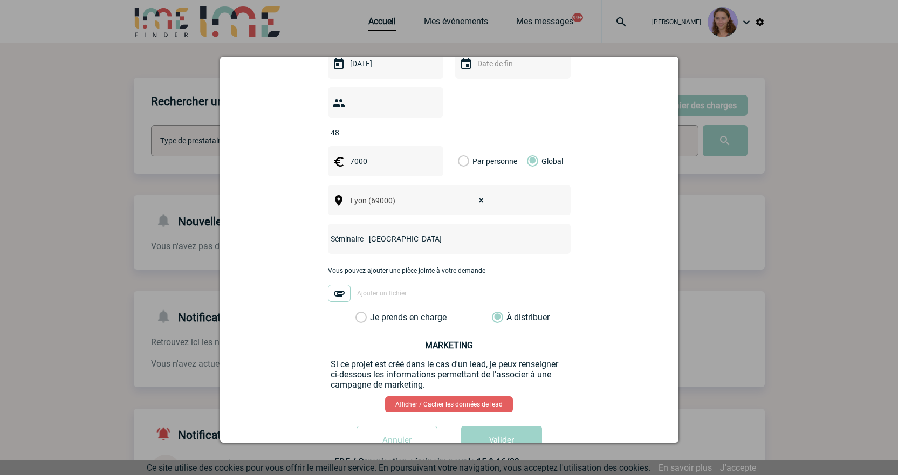
scroll to position [324, 0]
click at [507, 425] on button "Valider" at bounding box center [501, 440] width 81 height 30
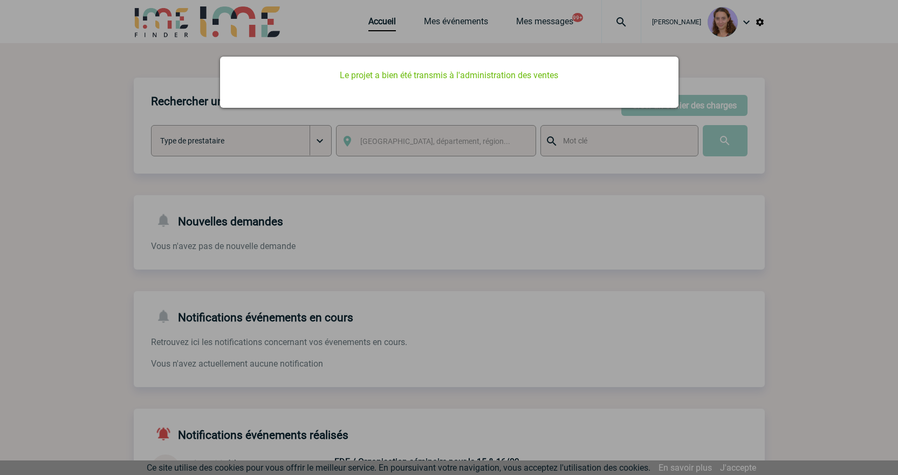
scroll to position [0, 0]
click at [442, 13] on div at bounding box center [449, 237] width 898 height 475
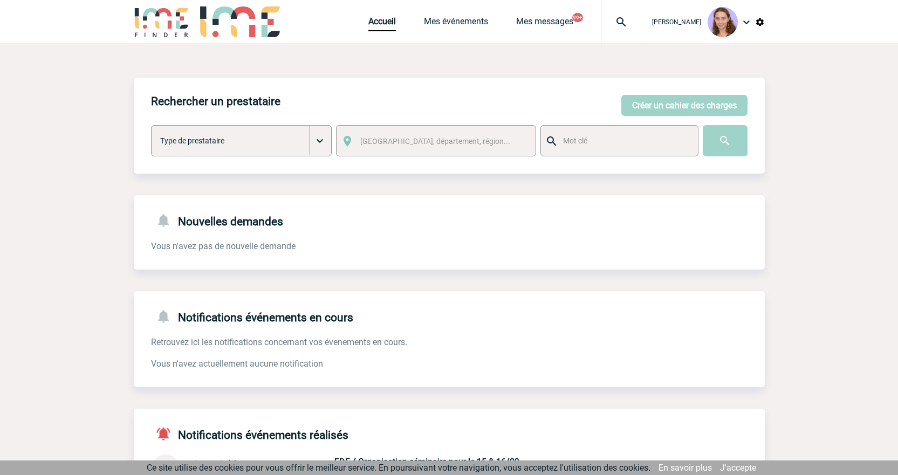
click at [651, 11] on div "[PERSON_NAME]" at bounding box center [702, 22] width 123 height 44
click at [631, 16] on img at bounding box center [621, 22] width 39 height 13
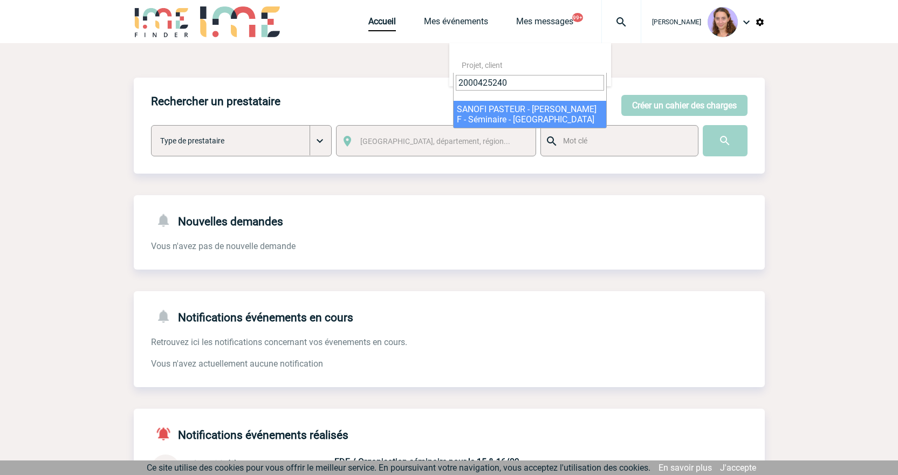
type input "2000425240"
select select "24741"
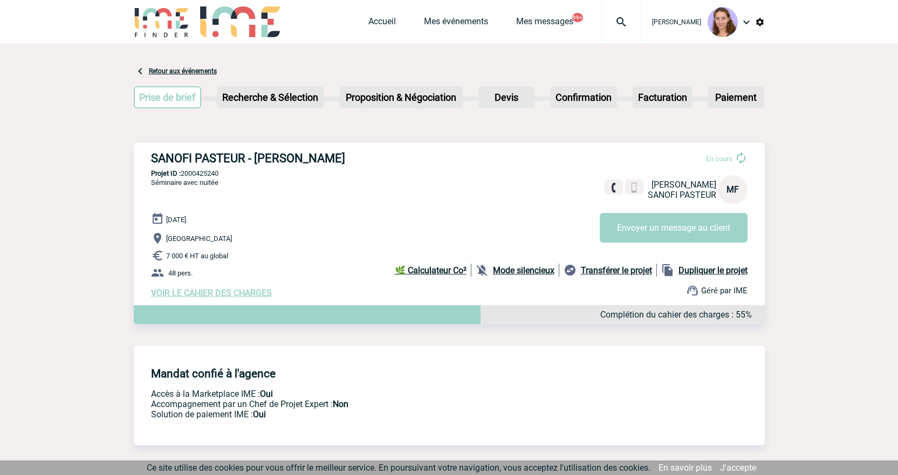
click at [214, 294] on span "VOIR LE CAHIER DES CHARGES" at bounding box center [211, 293] width 121 height 10
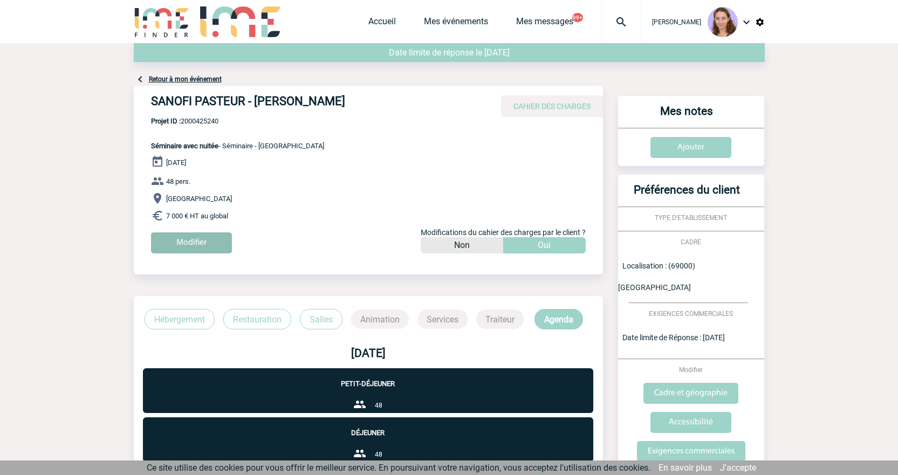
click at [196, 234] on input "Modifier" at bounding box center [191, 242] width 81 height 21
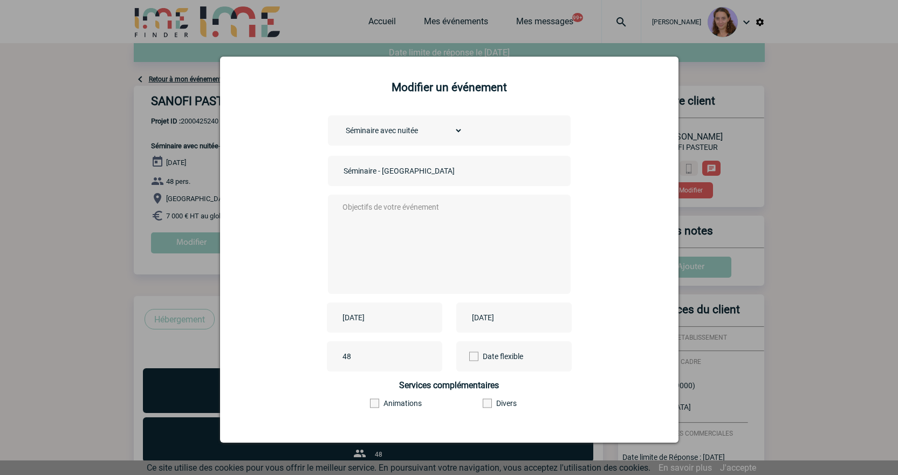
click at [438, 168] on input "Séminaire - Villa Etoilée" at bounding box center [416, 171] width 151 height 14
click at [341, 171] on input "Séminaire - Villa Etoilée" at bounding box center [416, 171] width 151 height 14
click at [407, 170] on input "Centralisation Séminaire - Villa Etoilée" at bounding box center [416, 171] width 151 height 14
click at [435, 170] on input "Centralisation Villa Etoilée" at bounding box center [416, 171] width 151 height 14
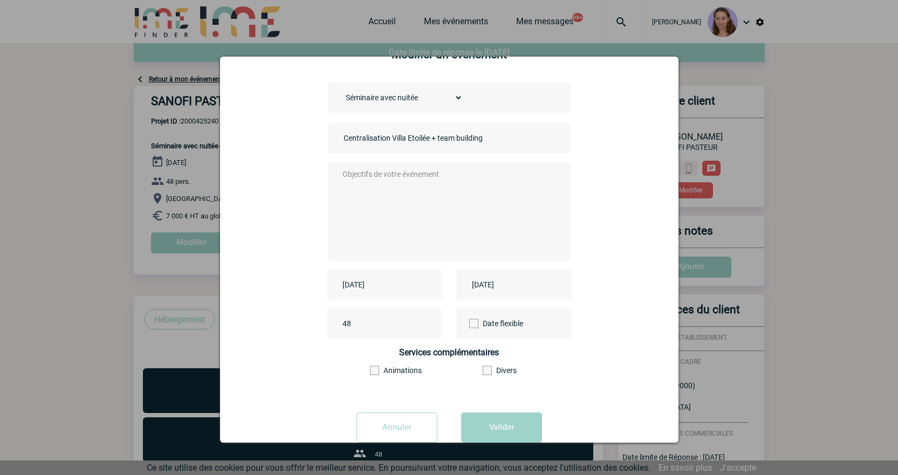
scroll to position [58, 0]
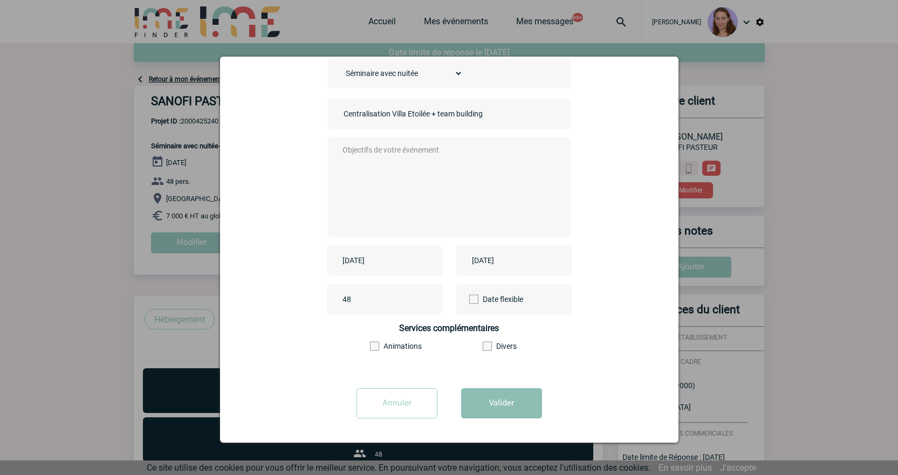
type input "Centralisation Villa Etoilée + team building"
click at [493, 389] on button "Valider" at bounding box center [501, 403] width 81 height 30
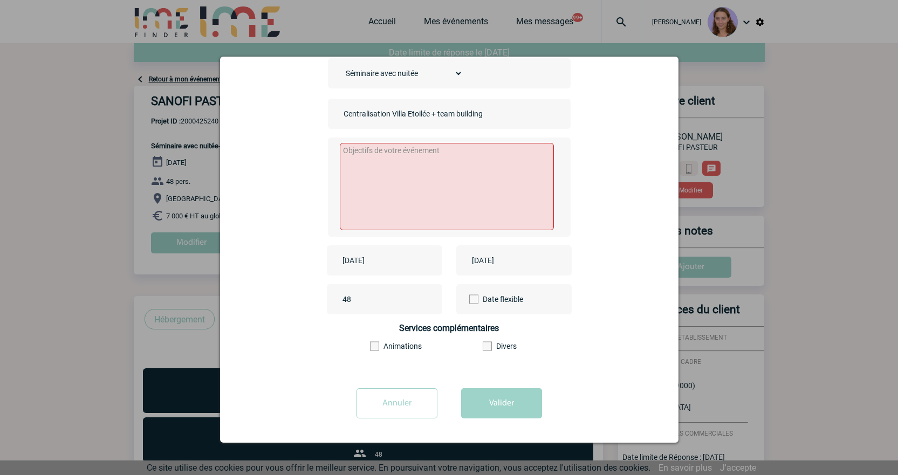
click at [397, 177] on textarea at bounding box center [447, 186] width 214 height 87
type textarea "-"
click at [485, 414] on button "Valider" at bounding box center [501, 403] width 81 height 30
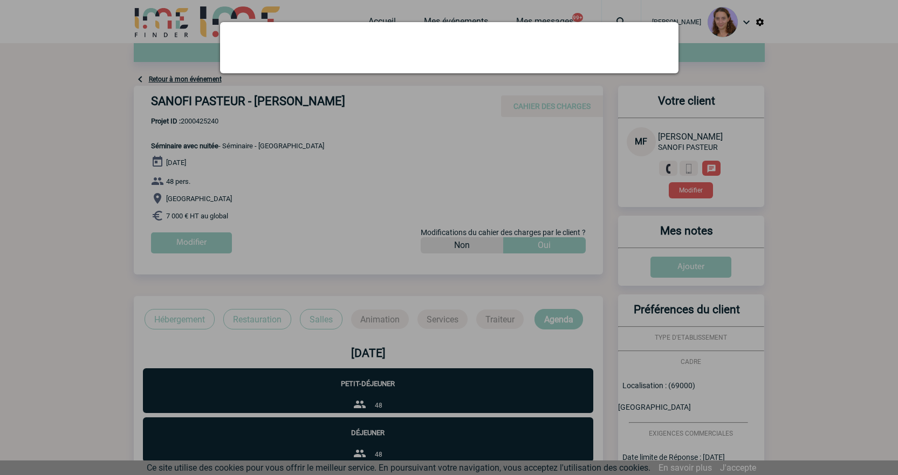
scroll to position [0, 0]
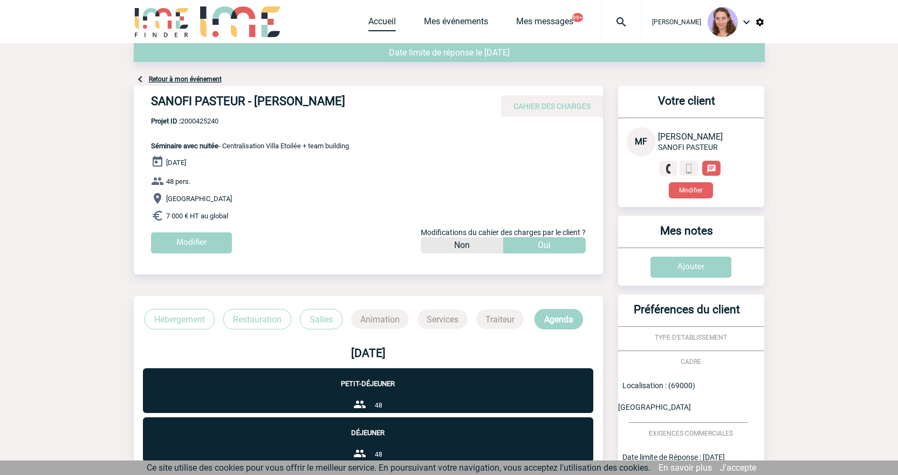
click at [387, 21] on link "Accueil" at bounding box center [382, 23] width 28 height 15
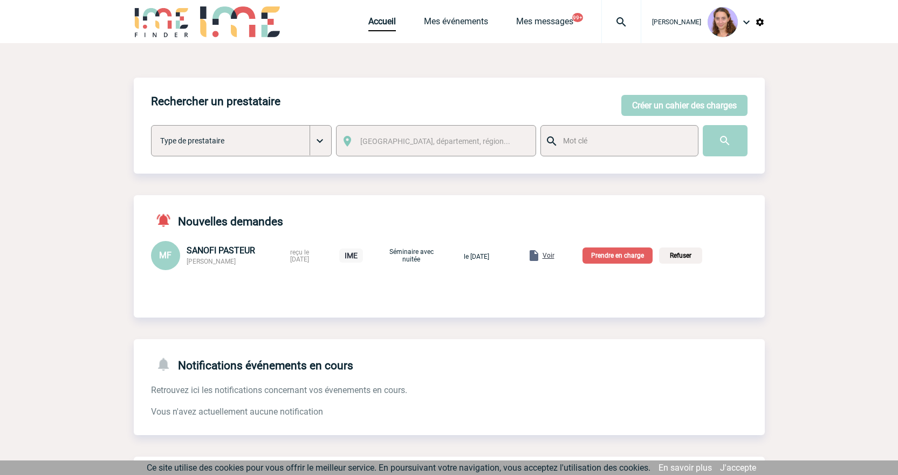
click at [554, 256] on span "Voir" at bounding box center [549, 256] width 12 height 8
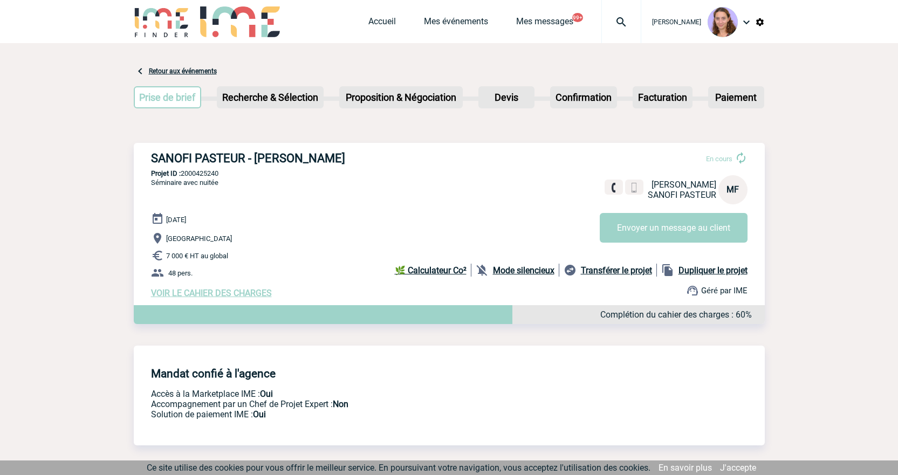
click at [263, 293] on span "VOIR LE CAHIER DES CHARGES" at bounding box center [211, 293] width 121 height 10
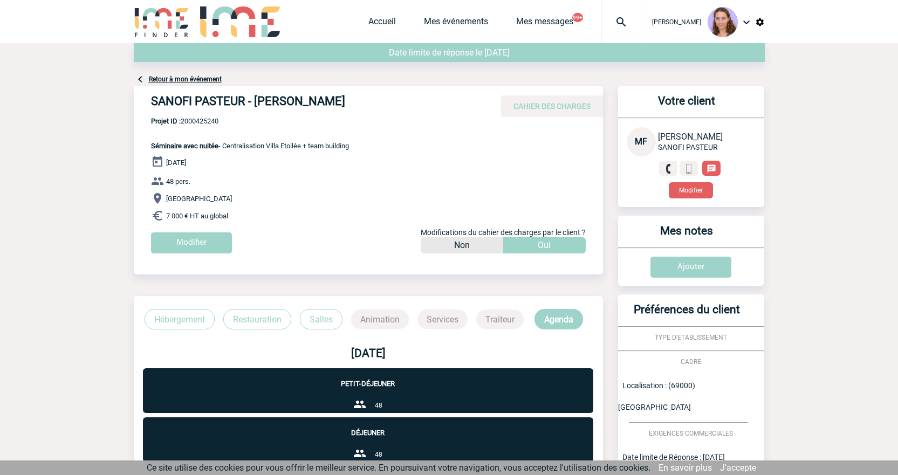
click at [296, 101] on h4 "SANOFI PASTEUR - [PERSON_NAME]" at bounding box center [313, 103] width 324 height 18
copy h4 "FRANCOU"
click at [386, 26] on link "Accueil" at bounding box center [382, 23] width 28 height 15
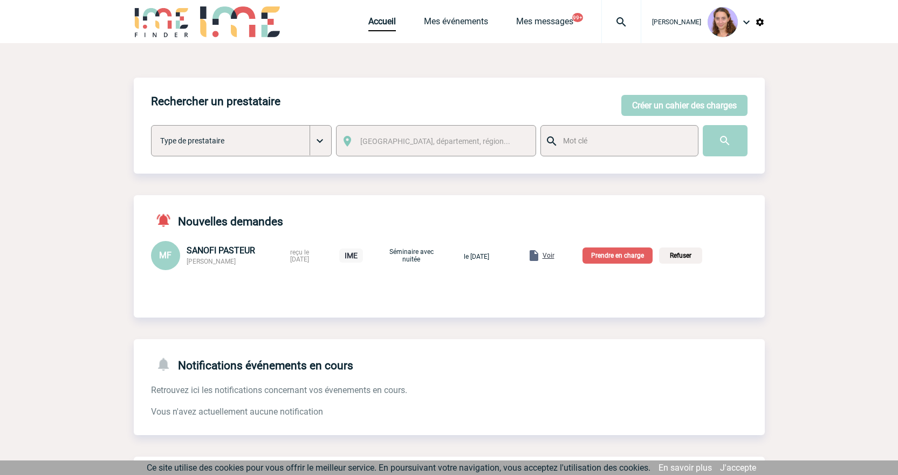
click at [608, 257] on p "Prendre en charge" at bounding box center [617, 256] width 70 height 16
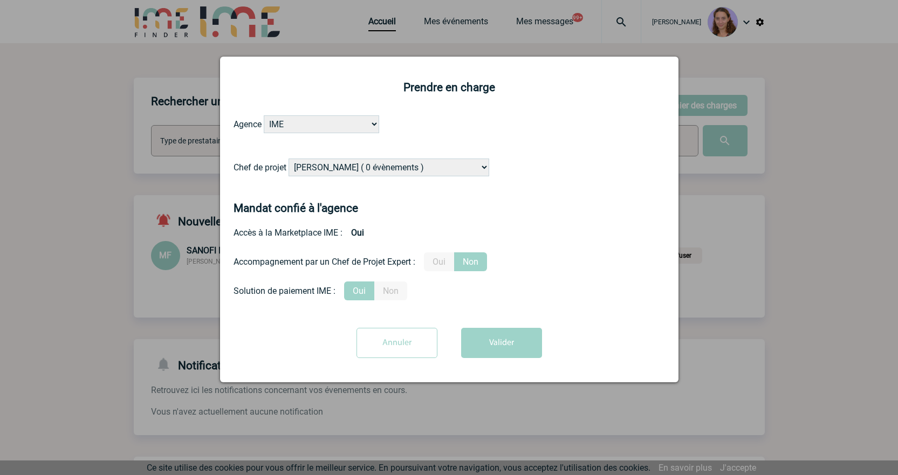
click at [373, 167] on select "[PERSON_NAME] ( 0 évènements ) [PERSON_NAME] ( 1196 évènements ) [PERSON_NAME] …" at bounding box center [389, 168] width 201 height 18
select select "122719"
click at [289, 159] on select "[PERSON_NAME] ( 0 évènements ) [PERSON_NAME] ( 1196 évènements ) [PERSON_NAME] …" at bounding box center [389, 168] width 201 height 18
click at [534, 344] on button "Valider" at bounding box center [501, 343] width 81 height 30
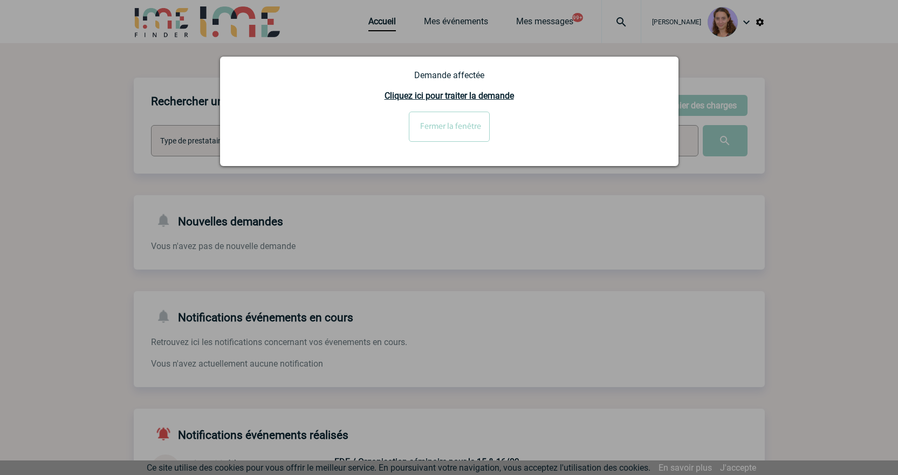
drag, startPoint x: 455, startPoint y: 121, endPoint x: 413, endPoint y: 166, distance: 60.7
click at [455, 121] on input "Fermer la fenêtre" at bounding box center [449, 127] width 81 height 30
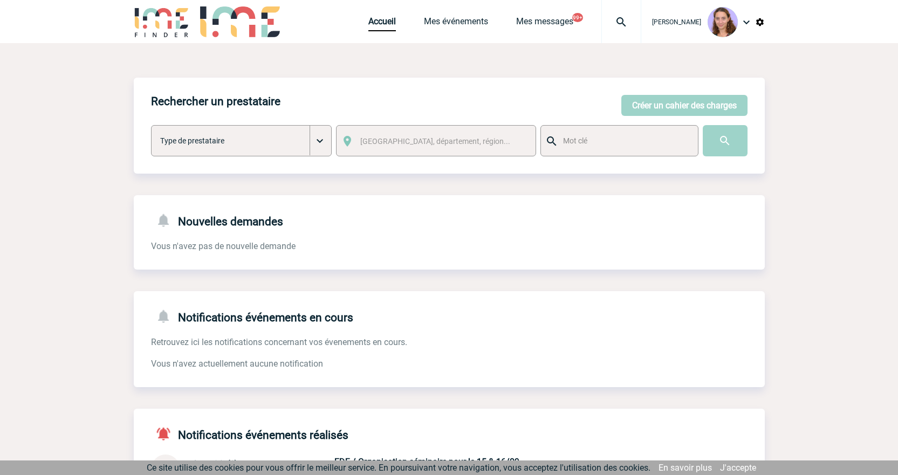
click at [620, 19] on img at bounding box center [621, 22] width 39 height 13
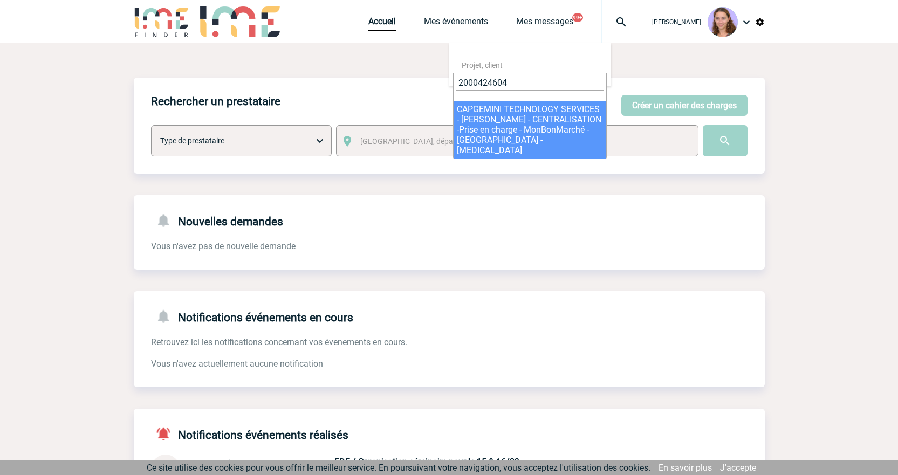
type input "2000424604"
select select "24105"
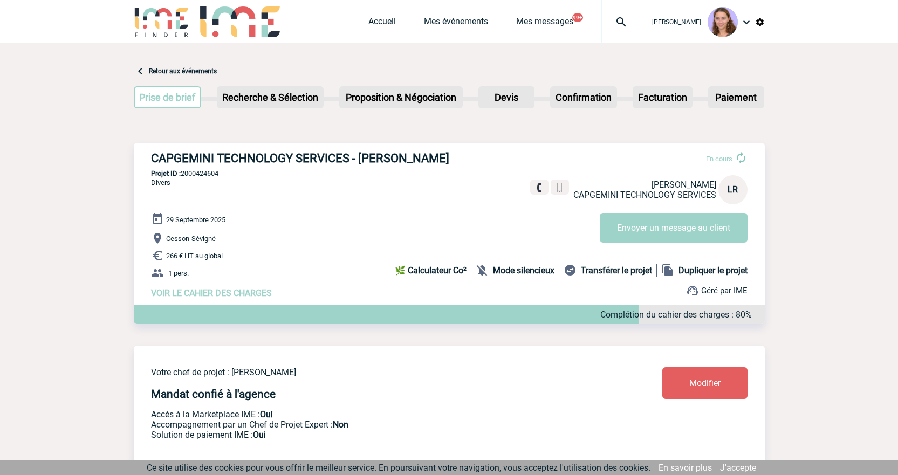
click at [722, 387] on link "Modifier" at bounding box center [704, 383] width 85 height 32
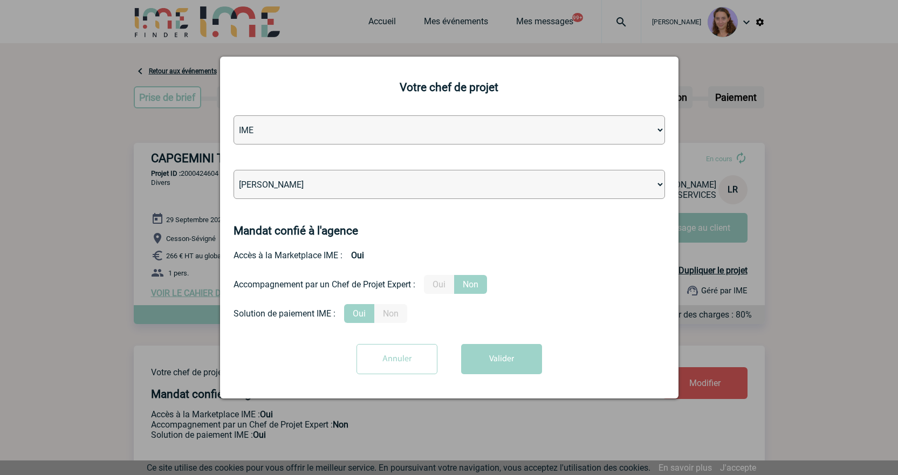
click at [309, 185] on select "Léa PITTIGLIO Yanis DE CLERCQ Victor KALB Jean-Chris NTAMACK Stefan MILADINOVIC…" at bounding box center [449, 184] width 431 height 29
select select "121547"
click at [234, 170] on select "Léa PITTIGLIO Yanis DE CLERCQ Victor KALB Jean-Chris NTAMACK Stefan MILADINOVIC…" at bounding box center [449, 184] width 431 height 29
click at [514, 356] on button "Valider" at bounding box center [501, 359] width 81 height 30
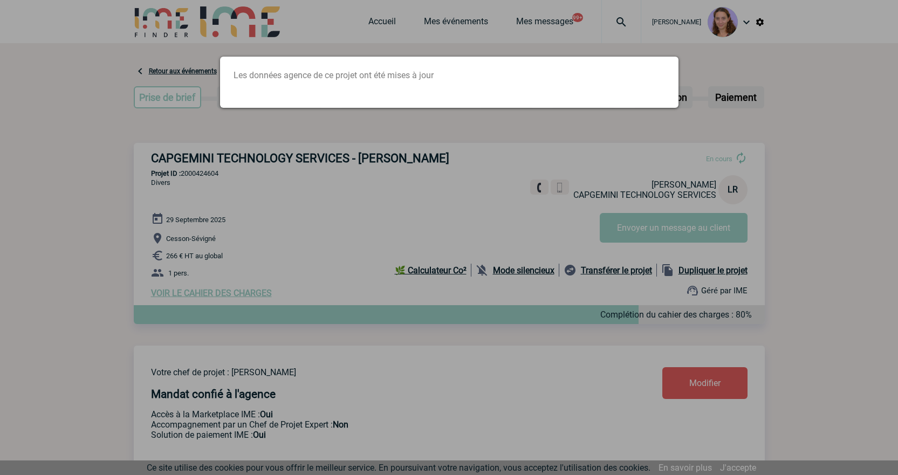
click at [402, 126] on div at bounding box center [449, 237] width 898 height 475
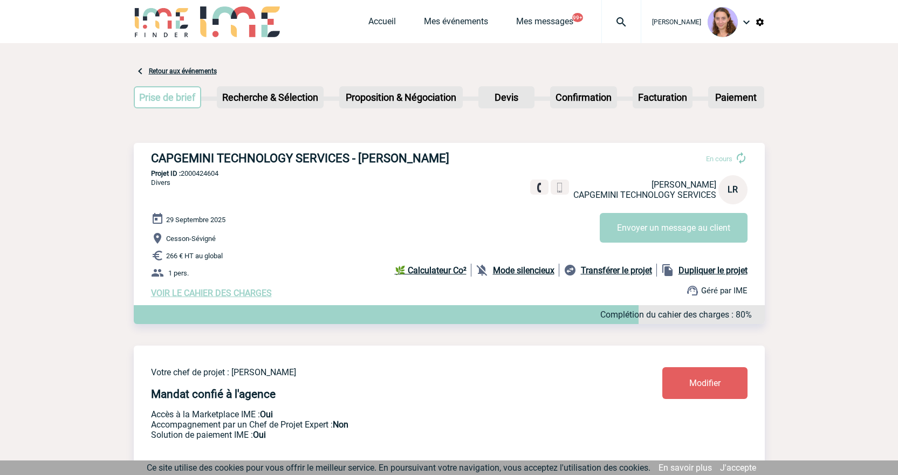
drag, startPoint x: 606, startPoint y: 13, endPoint x: 609, endPoint y: 23, distance: 10.2
click at [606, 13] on div at bounding box center [621, 21] width 40 height 43
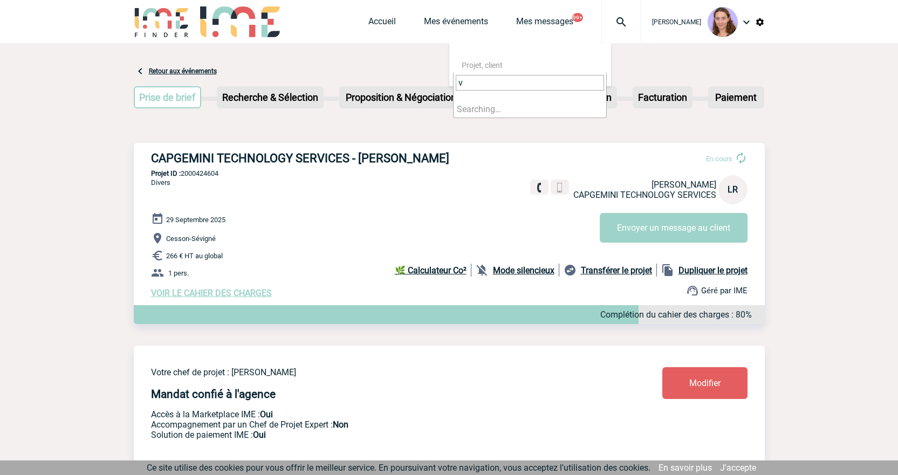
drag, startPoint x: 501, startPoint y: 85, endPoint x: 385, endPoint y: 83, distance: 116.0
drag, startPoint x: 473, startPoint y: 83, endPoint x: 426, endPoint y: 68, distance: 49.0
type input "2000424830"
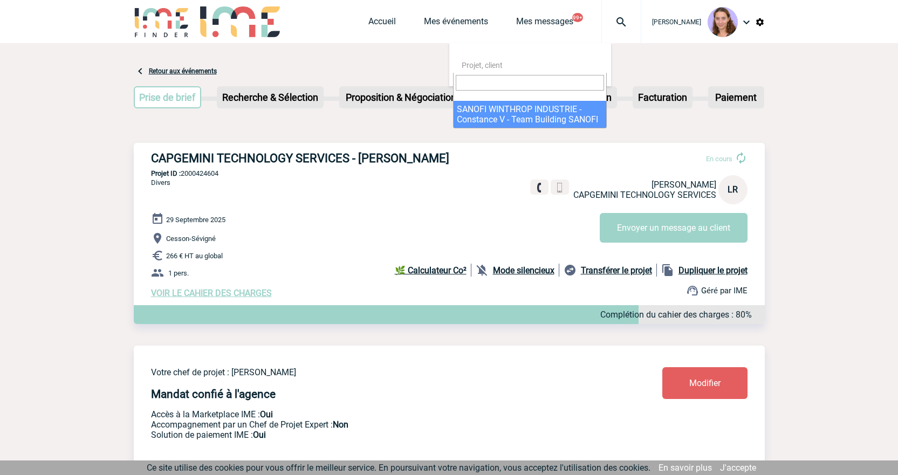
select select "24331"
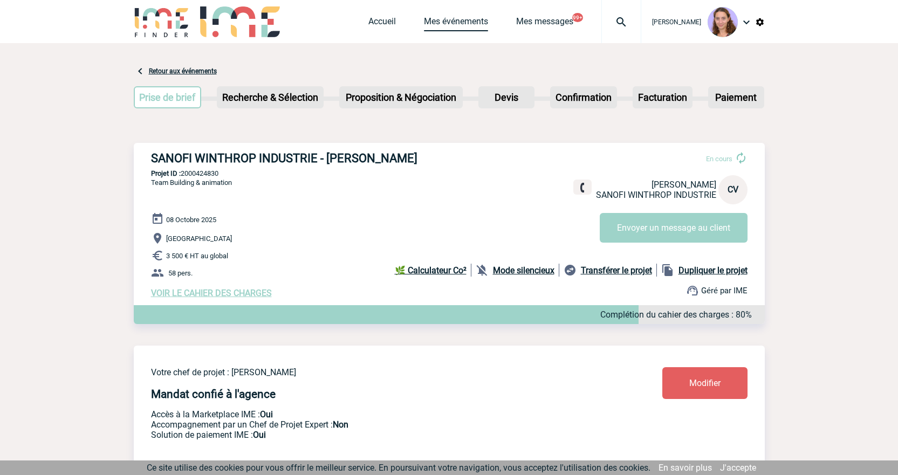
click at [464, 23] on link "Mes événements" at bounding box center [456, 23] width 64 height 15
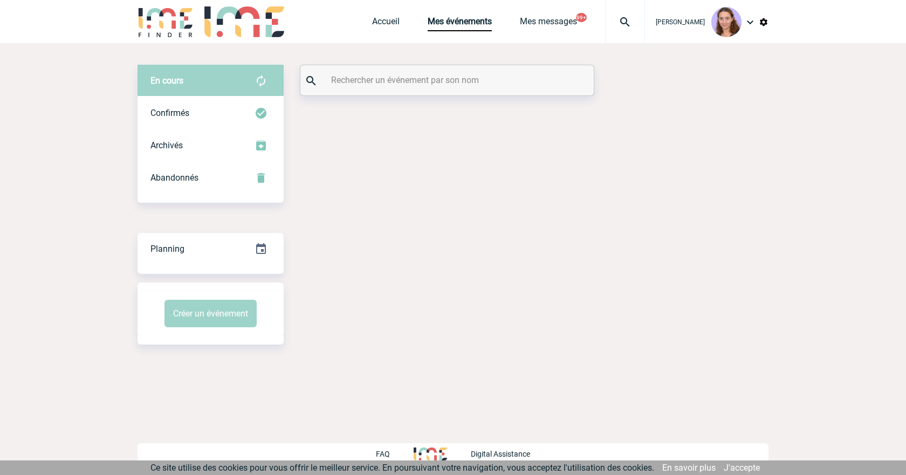
paste input "LE GOFF"
type input "LE GOFF"
drag, startPoint x: 378, startPoint y: 81, endPoint x: 358, endPoint y: 88, distance: 21.0
click at [358, 88] on div "LE GOFF" at bounding box center [446, 80] width 293 height 30
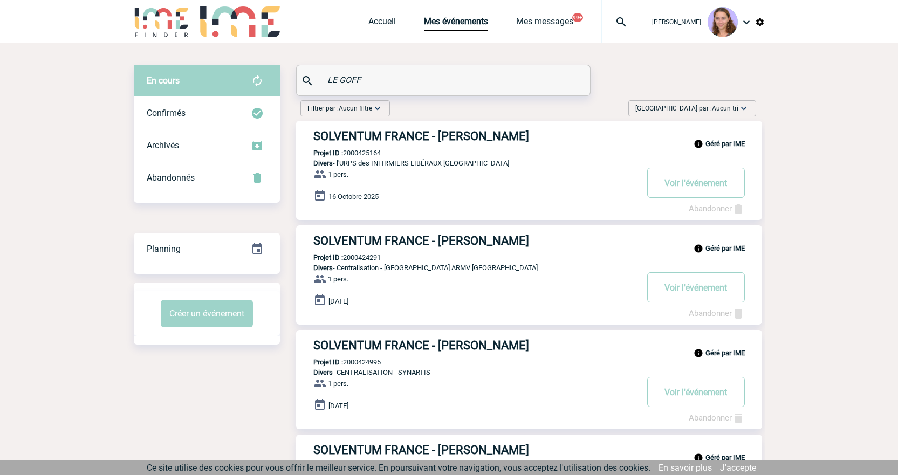
click at [440, 131] on h3 "SOLVENTUM FRANCE - Adeline LE GOFF" at bounding box center [475, 135] width 324 height 13
click at [448, 134] on h3 "SOLVENTUM FRANCE - Adeline LE GOFF" at bounding box center [475, 135] width 324 height 13
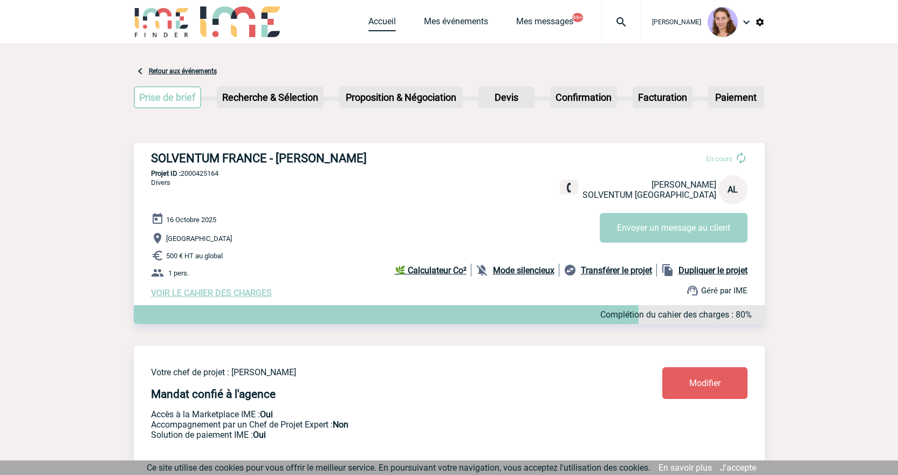
click at [382, 21] on link "Accueil" at bounding box center [382, 23] width 28 height 15
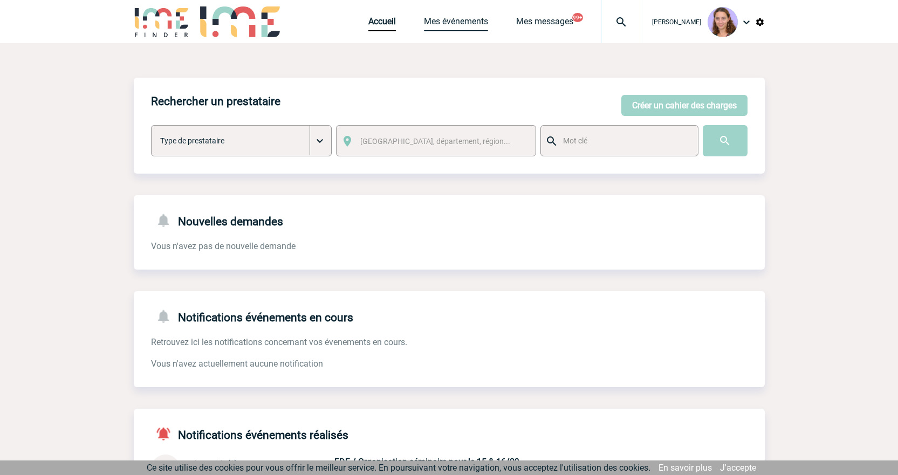
click at [479, 22] on link "Mes événements" at bounding box center [456, 23] width 64 height 15
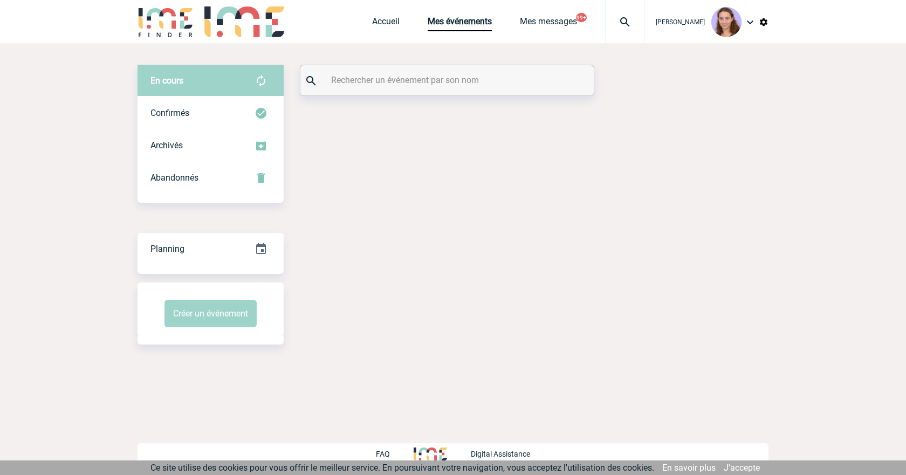
drag, startPoint x: 0, startPoint y: 0, endPoint x: 411, endPoint y: 78, distance: 418.7
click at [411, 78] on input "text" at bounding box center [448, 80] width 240 height 16
paste input "2000425241"
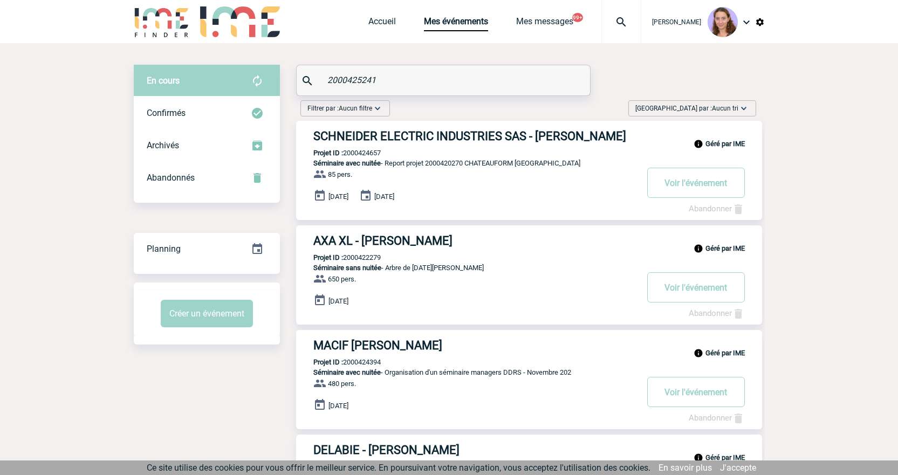
type input "2000425241"
drag, startPoint x: 280, startPoint y: 113, endPoint x: 262, endPoint y: 79, distance: 38.6
click at [239, 81] on div "En cours" at bounding box center [207, 81] width 146 height 32
click at [236, 112] on div "Confirmés" at bounding box center [207, 113] width 146 height 32
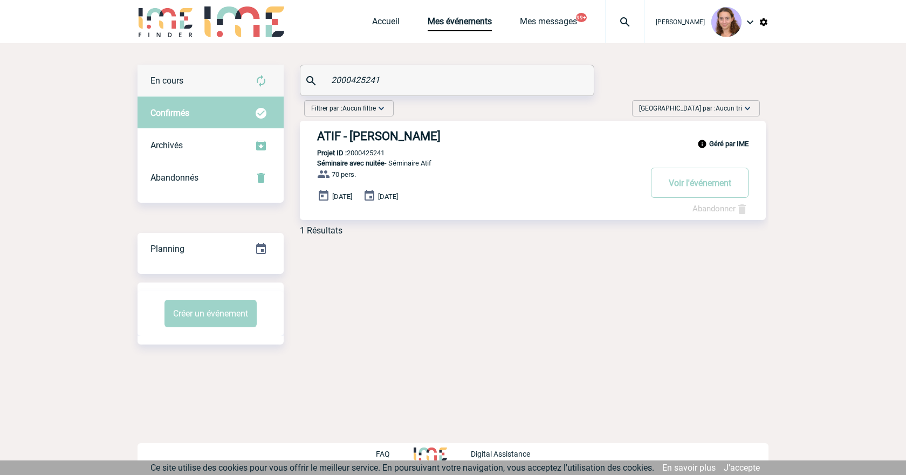
click at [236, 80] on div "En cours" at bounding box center [211, 81] width 146 height 32
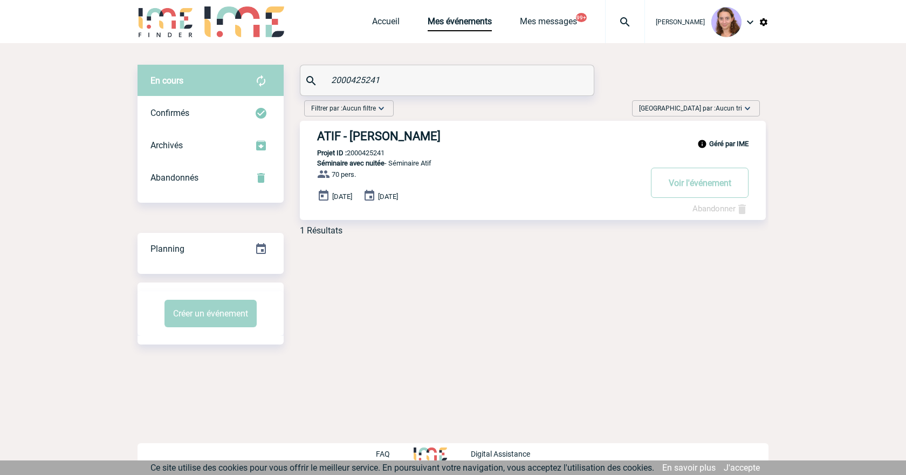
click at [428, 139] on h3 "ATIF - Mireille DA COSTA" at bounding box center [479, 135] width 324 height 13
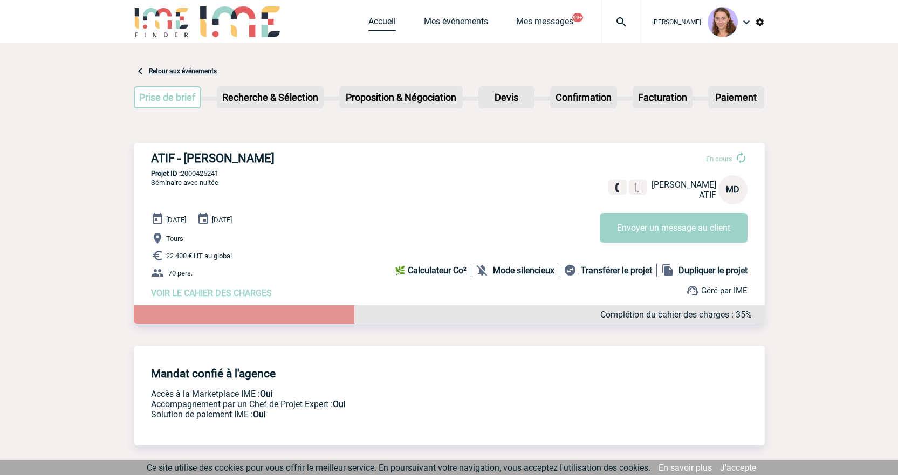
click at [381, 19] on link "Accueil" at bounding box center [382, 23] width 28 height 15
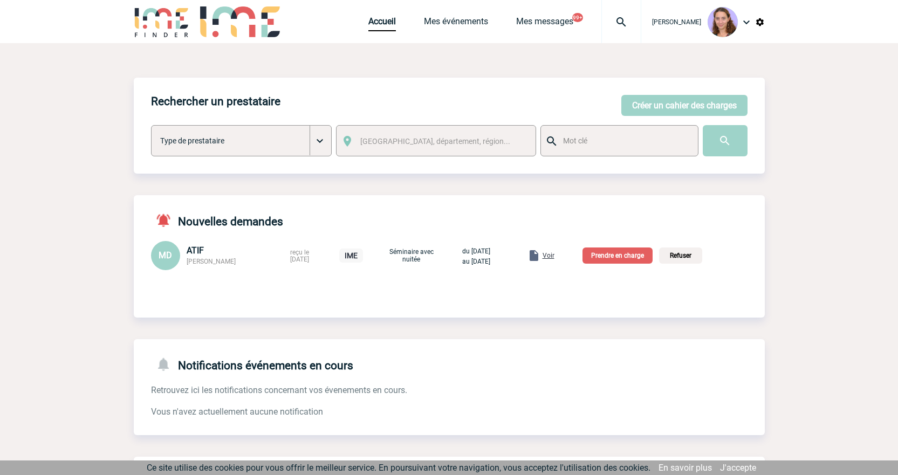
click at [622, 265] on div "MD [PERSON_NAME] reçu le [DATE] IME Séminaire avec nuitée du [DATE] au [DATE] V…" at bounding box center [449, 255] width 631 height 29
click at [622, 256] on p "Prendre en charge" at bounding box center [617, 256] width 70 height 16
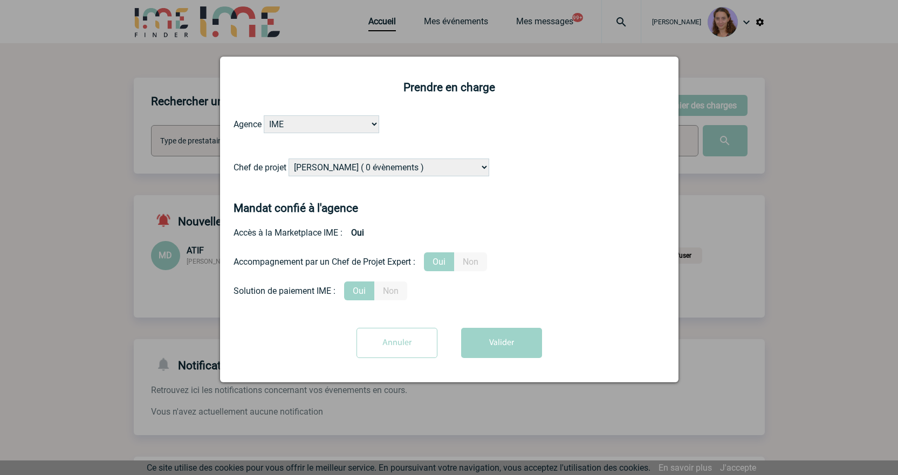
click at [317, 173] on select "[PERSON_NAME] ( 0 évènements ) [PERSON_NAME] ( 1196 évènements ) [PERSON_NAME] …" at bounding box center [389, 168] width 201 height 18
select select "131347"
click at [289, 159] on select "[PERSON_NAME] ( 0 évènements ) [PERSON_NAME] ( 1196 évènements ) [PERSON_NAME] …" at bounding box center [389, 168] width 201 height 18
click at [507, 342] on button "Valider" at bounding box center [501, 343] width 81 height 30
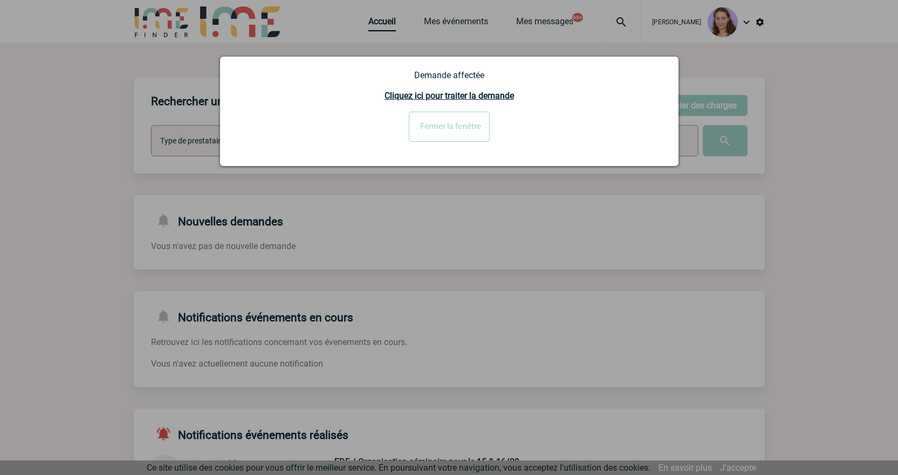
click at [299, 379] on div at bounding box center [449, 237] width 898 height 475
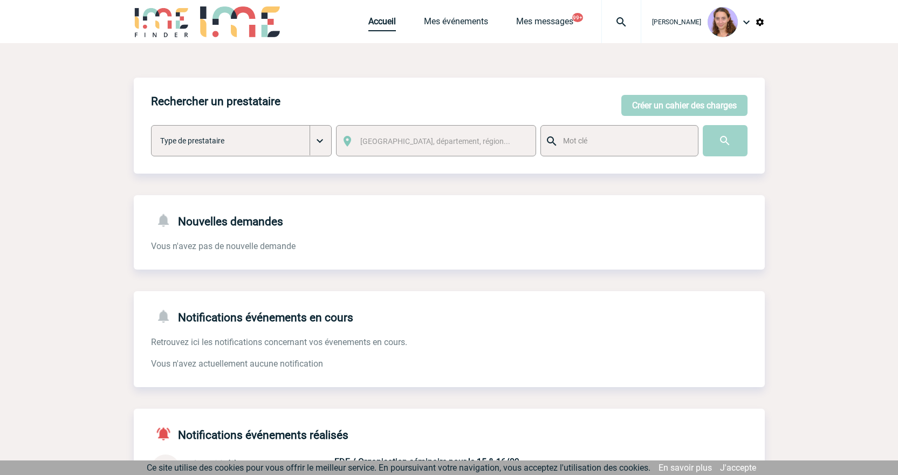
click at [373, 17] on link "Accueil" at bounding box center [382, 23] width 28 height 15
drag, startPoint x: 618, startPoint y: 26, endPoint x: 561, endPoint y: 68, distance: 71.0
click at [618, 26] on img at bounding box center [621, 22] width 39 height 13
drag, startPoint x: 458, startPoint y: 78, endPoint x: 432, endPoint y: 79, distance: 26.4
click at [432, 79] on body "Claudia MILAZZO Accueil Mes événements 99+ 99+" at bounding box center [449, 333] width 898 height 667
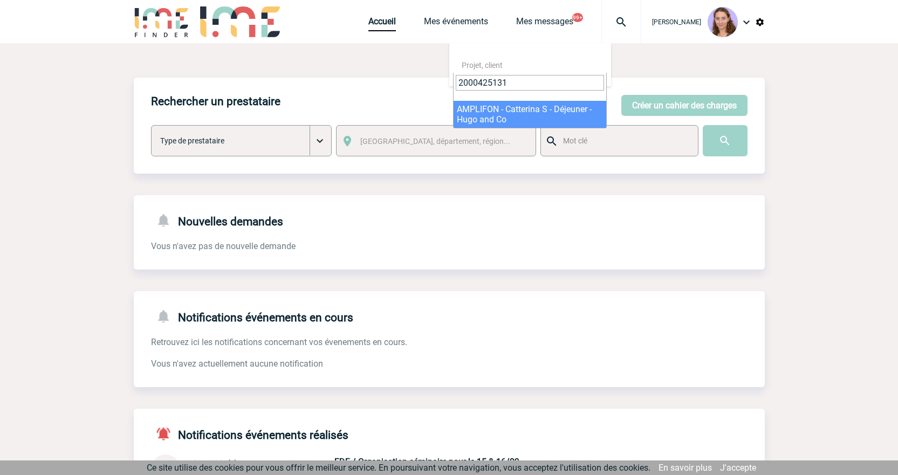
type input "2000425131"
select select "24632"
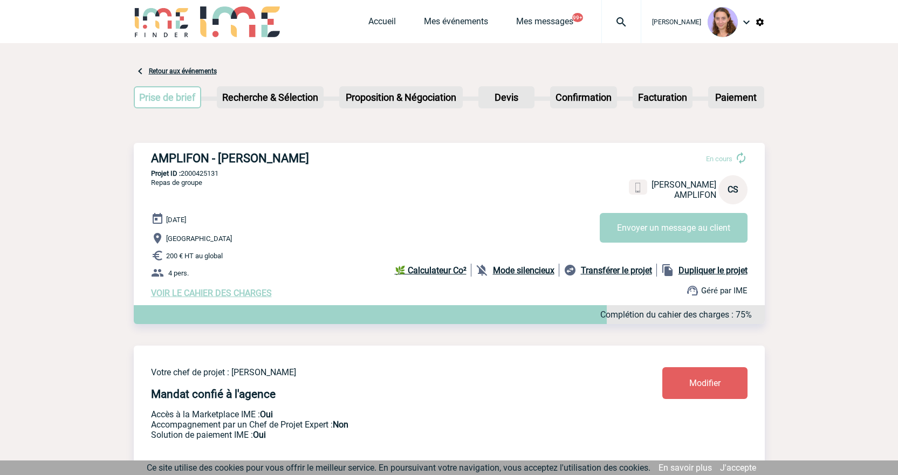
click at [696, 383] on span "Modifier" at bounding box center [704, 383] width 31 height 10
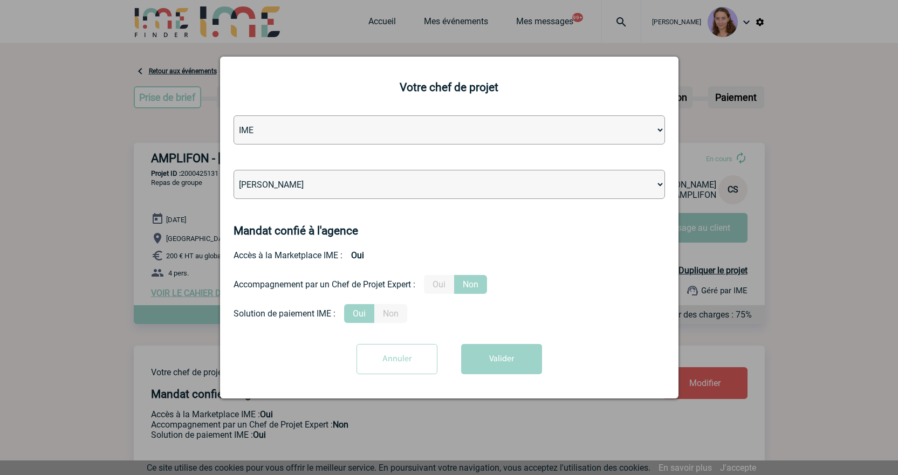
click at [289, 185] on select "[PERSON_NAME] [PERSON_NAME] [PERSON_NAME] Jean-[PERSON_NAME] [PERSON_NAME] [PER…" at bounding box center [449, 184] width 431 height 29
select select "131349"
click at [234, 170] on select "[PERSON_NAME] [PERSON_NAME] [PERSON_NAME] Jean-[PERSON_NAME] [PERSON_NAME] [PER…" at bounding box center [449, 184] width 431 height 29
click at [496, 361] on button "Valider" at bounding box center [501, 359] width 81 height 30
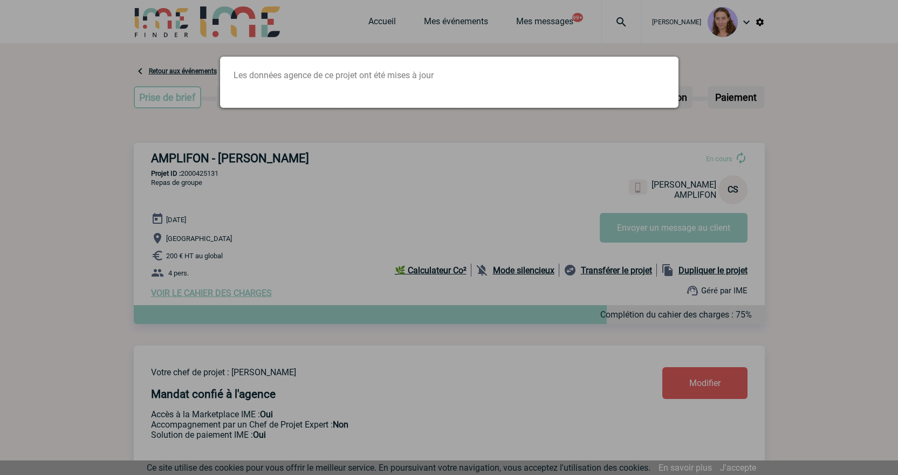
drag, startPoint x: 650, startPoint y: 26, endPoint x: 643, endPoint y: 25, distance: 7.6
click at [645, 25] on div at bounding box center [449, 237] width 898 height 475
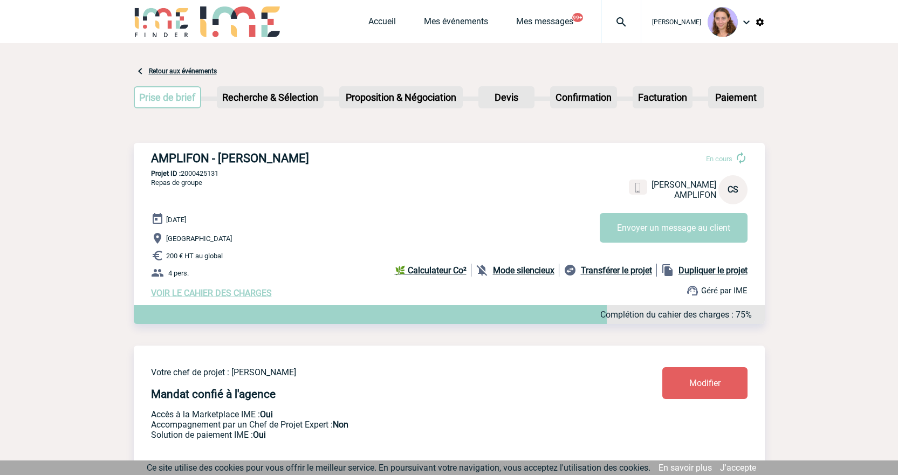
click at [622, 24] on img at bounding box center [621, 22] width 39 height 13
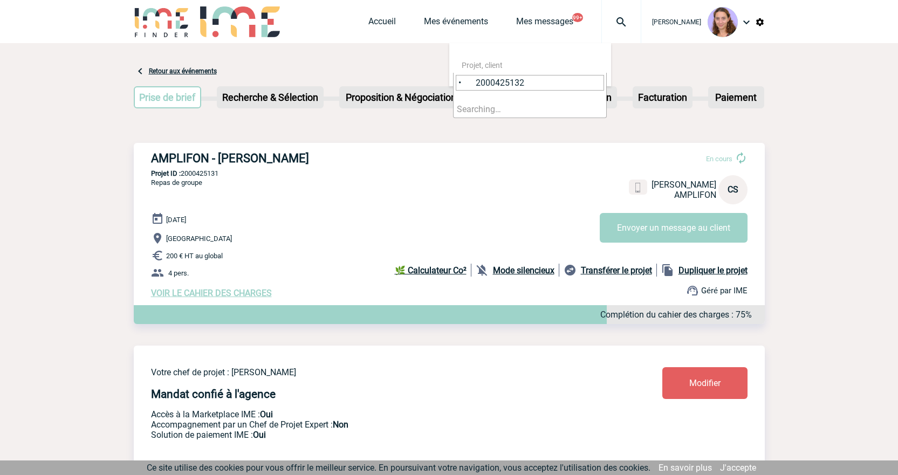
click at [477, 88] on input "• 2000425132" at bounding box center [530, 83] width 148 height 16
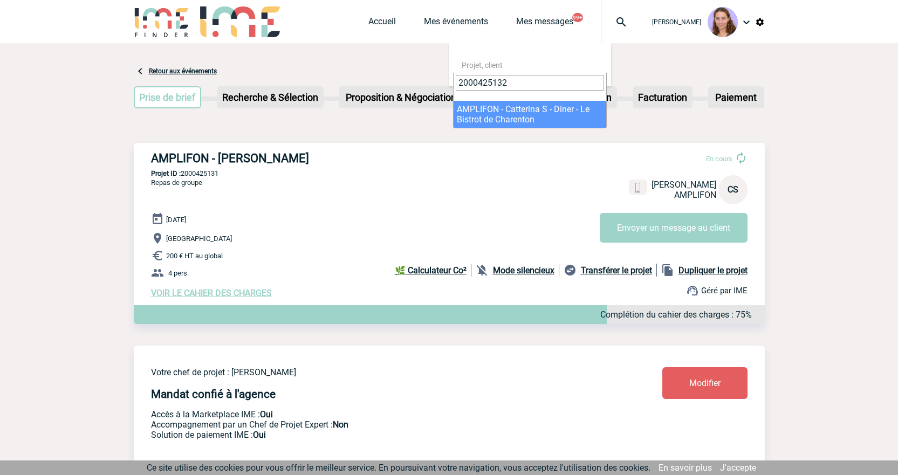
type input "2000425132"
select select "24633"
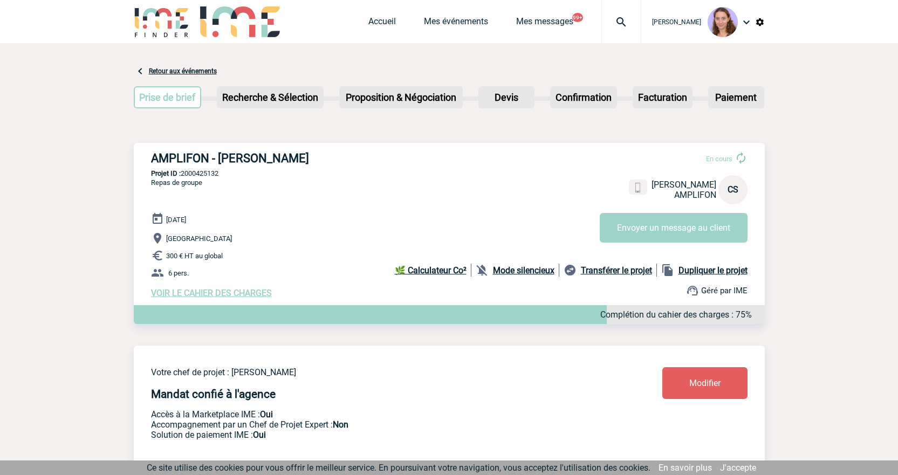
click at [696, 394] on link "Modifier" at bounding box center [704, 383] width 85 height 32
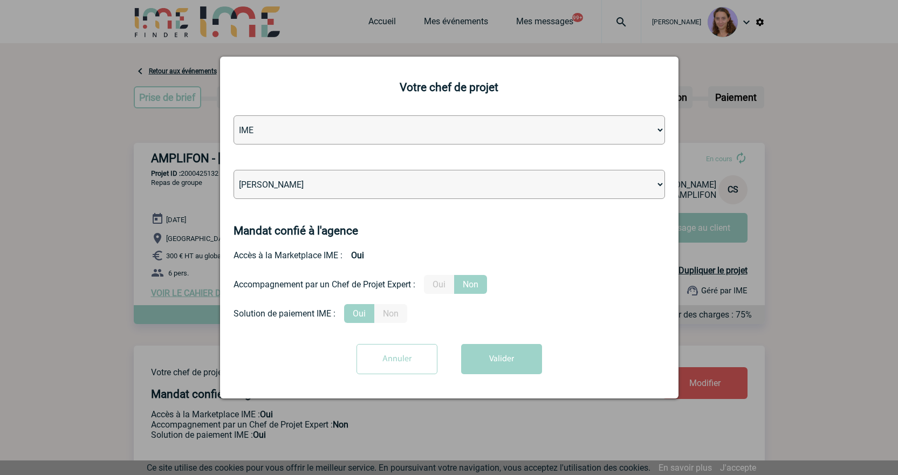
click at [298, 174] on select "[PERSON_NAME] [PERSON_NAME] [PERSON_NAME] Jean-[PERSON_NAME] [PERSON_NAME] [PER…" at bounding box center [449, 184] width 431 height 29
select select "131349"
click at [234, 170] on select "[PERSON_NAME] [PERSON_NAME] [PERSON_NAME] Jean-[PERSON_NAME] [PERSON_NAME] [PER…" at bounding box center [449, 184] width 431 height 29
click at [505, 352] on button "Valider" at bounding box center [501, 359] width 81 height 30
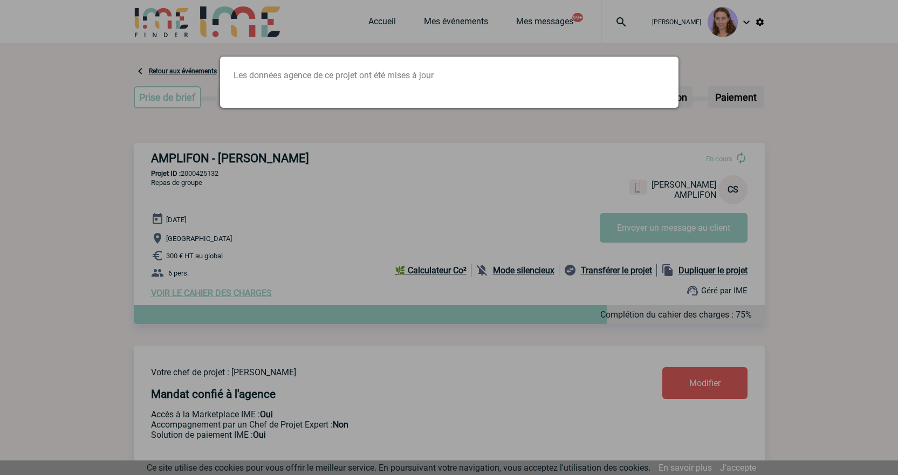
drag, startPoint x: 442, startPoint y: 114, endPoint x: 437, endPoint y: 106, distance: 9.0
click at [442, 114] on div at bounding box center [449, 237] width 898 height 475
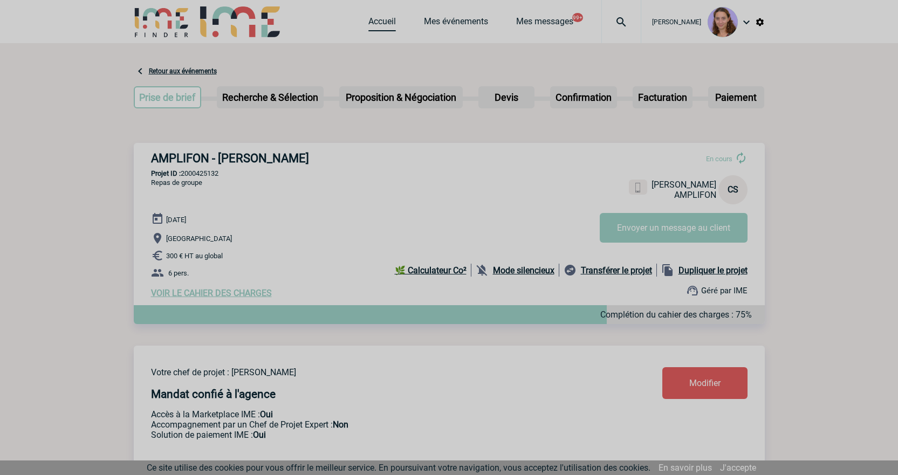
click at [375, 22] on link "Accueil" at bounding box center [382, 23] width 28 height 15
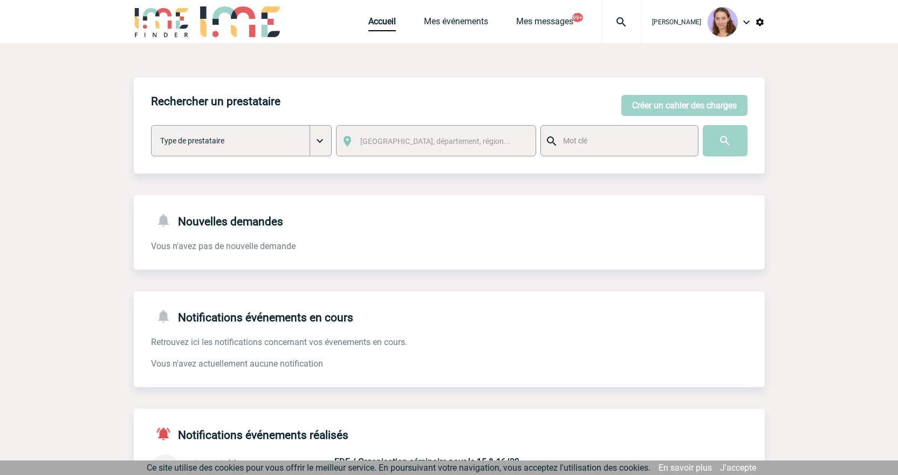
click at [376, 37] on div "Accueil Mes événements Mes messages 99+ Projet, client Projet, client" at bounding box center [504, 21] width 273 height 43
click at [374, 21] on link "Accueil" at bounding box center [382, 23] width 28 height 15
